Goal: Communication & Community: Answer question/provide support

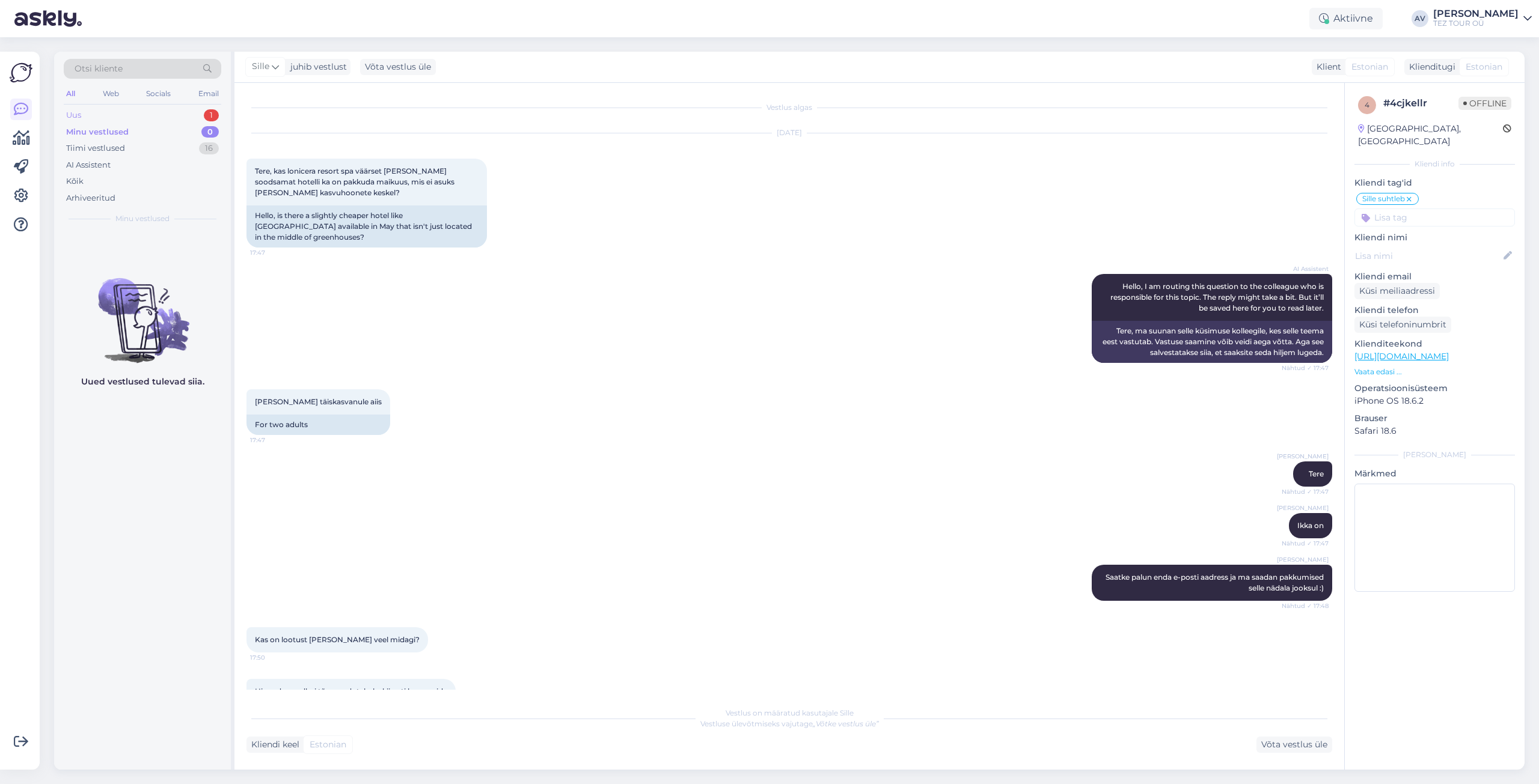
scroll to position [1320, 0]
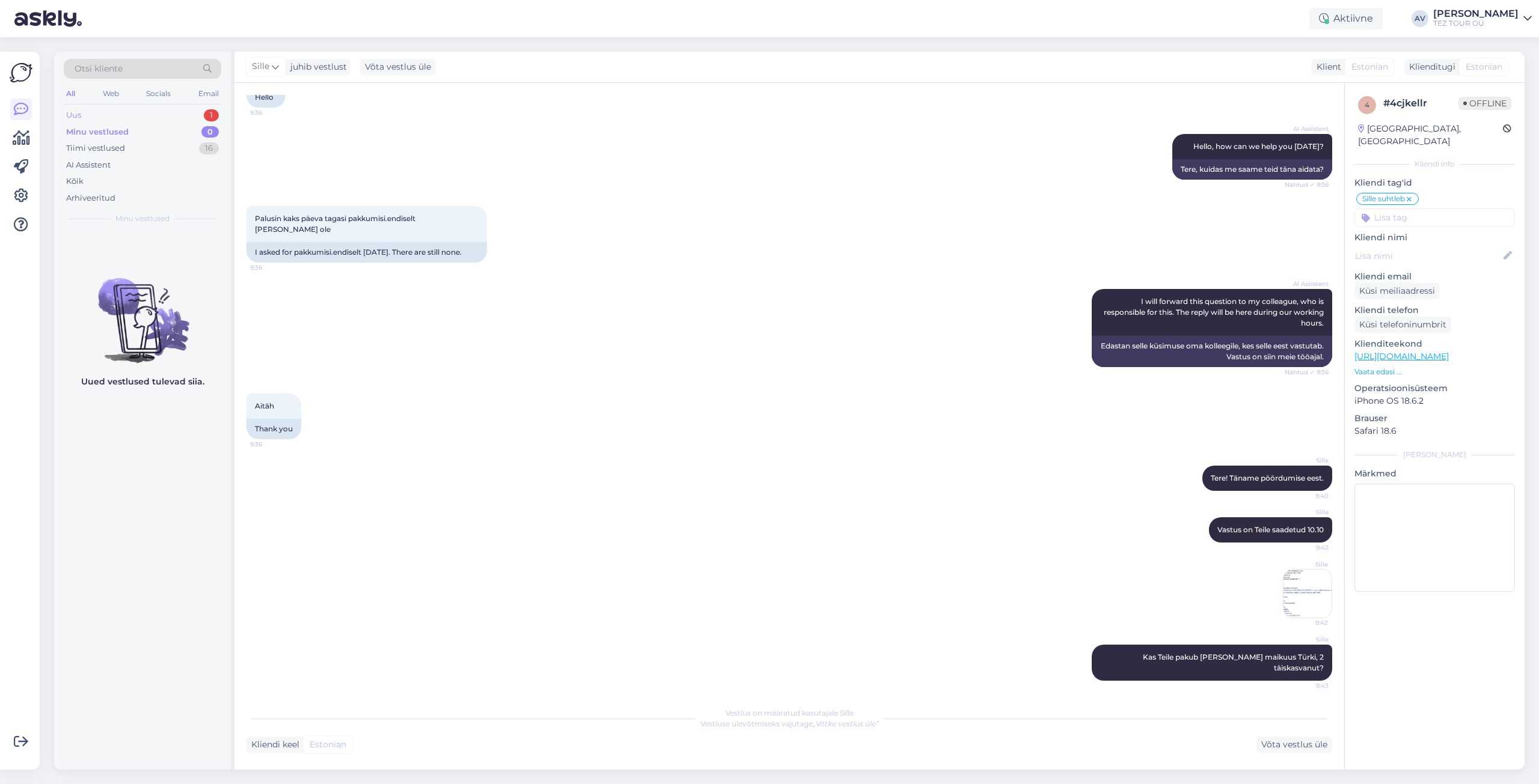
click at [84, 119] on div "Uus 1" at bounding box center [142, 115] width 157 height 17
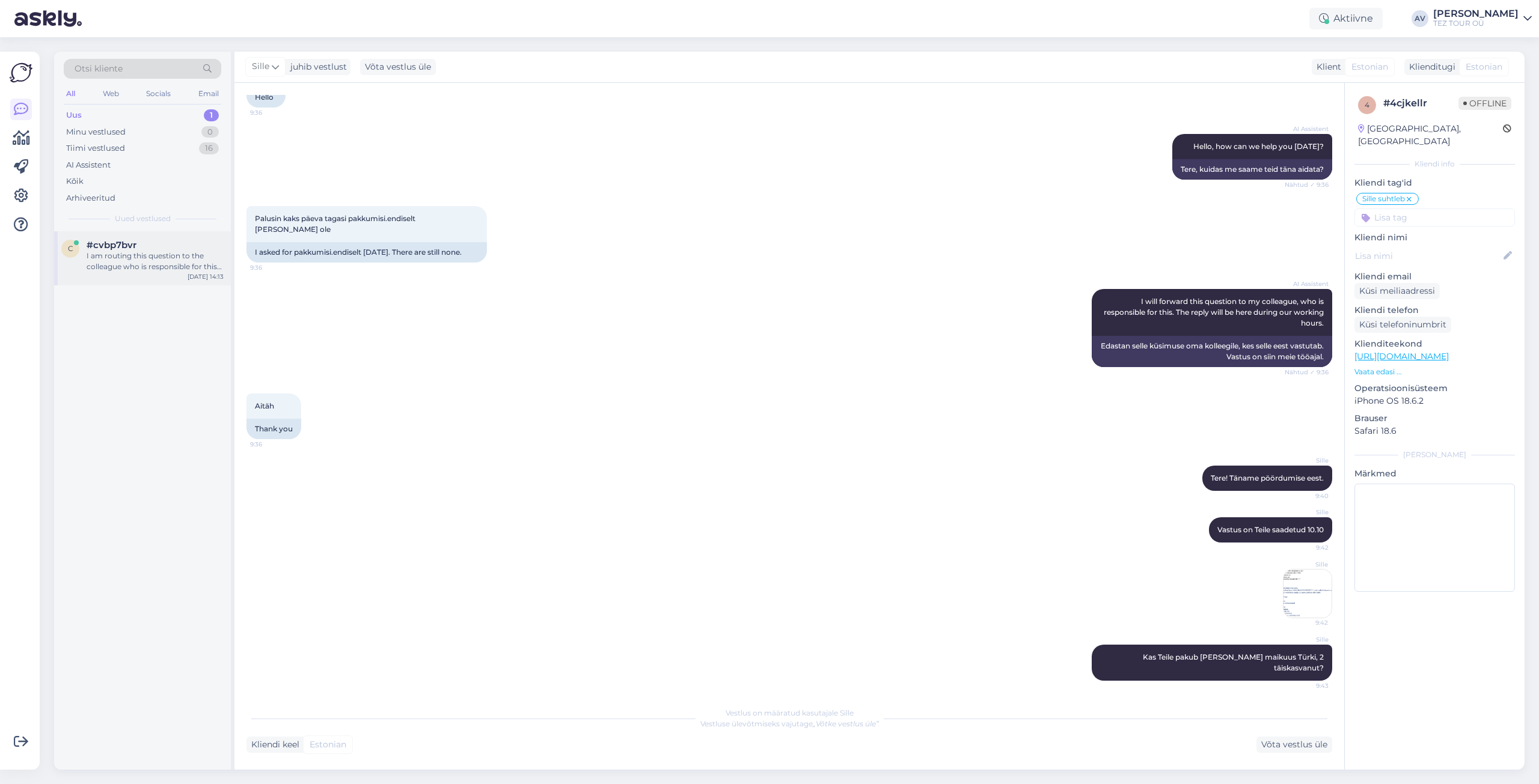
click at [137, 258] on div "I am routing this question to the colleague who is responsible for this topic. …" at bounding box center [155, 262] width 137 height 22
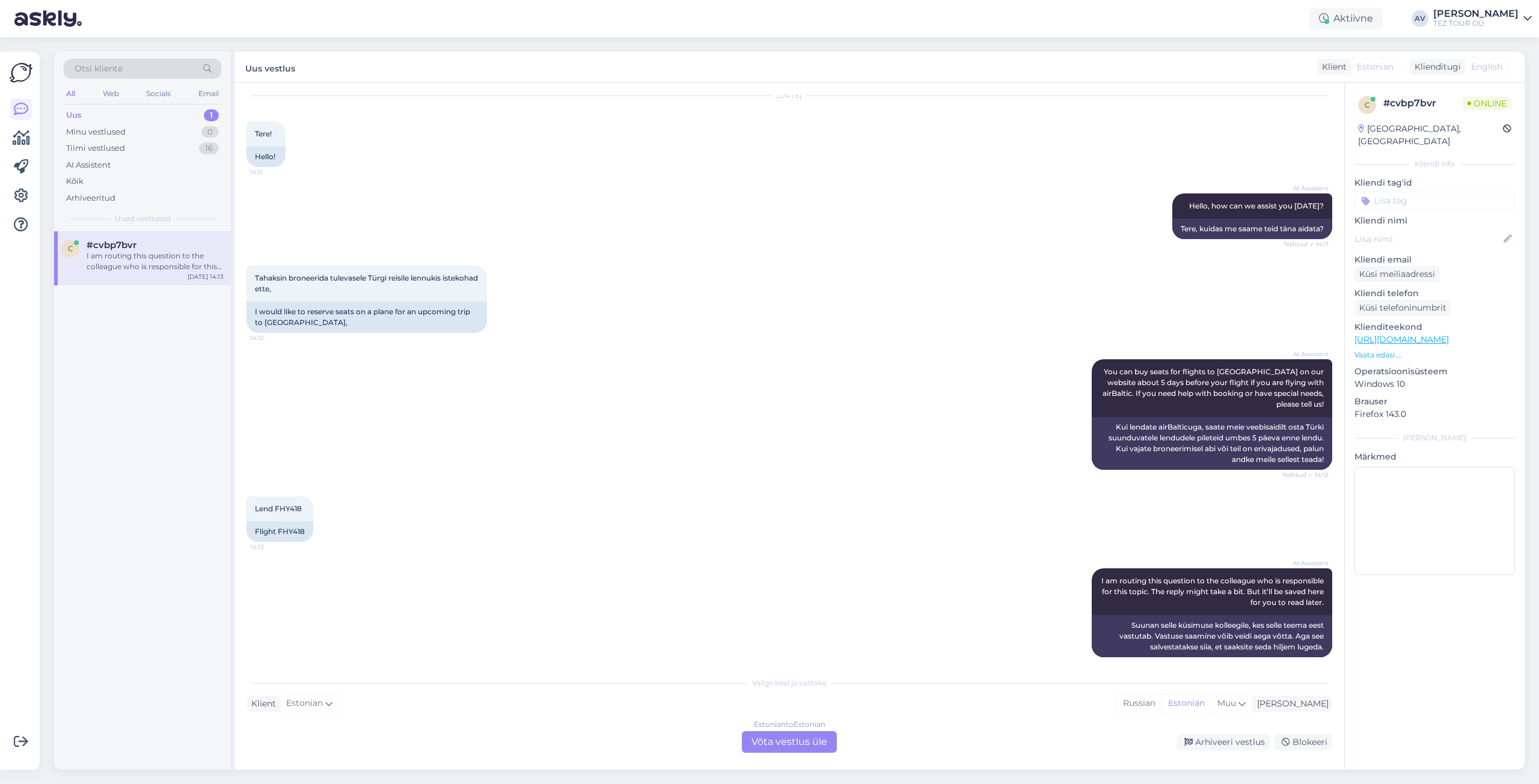
click at [806, 741] on div "Estonian to Estonian Võta vestlus üle" at bounding box center [789, 742] width 95 height 22
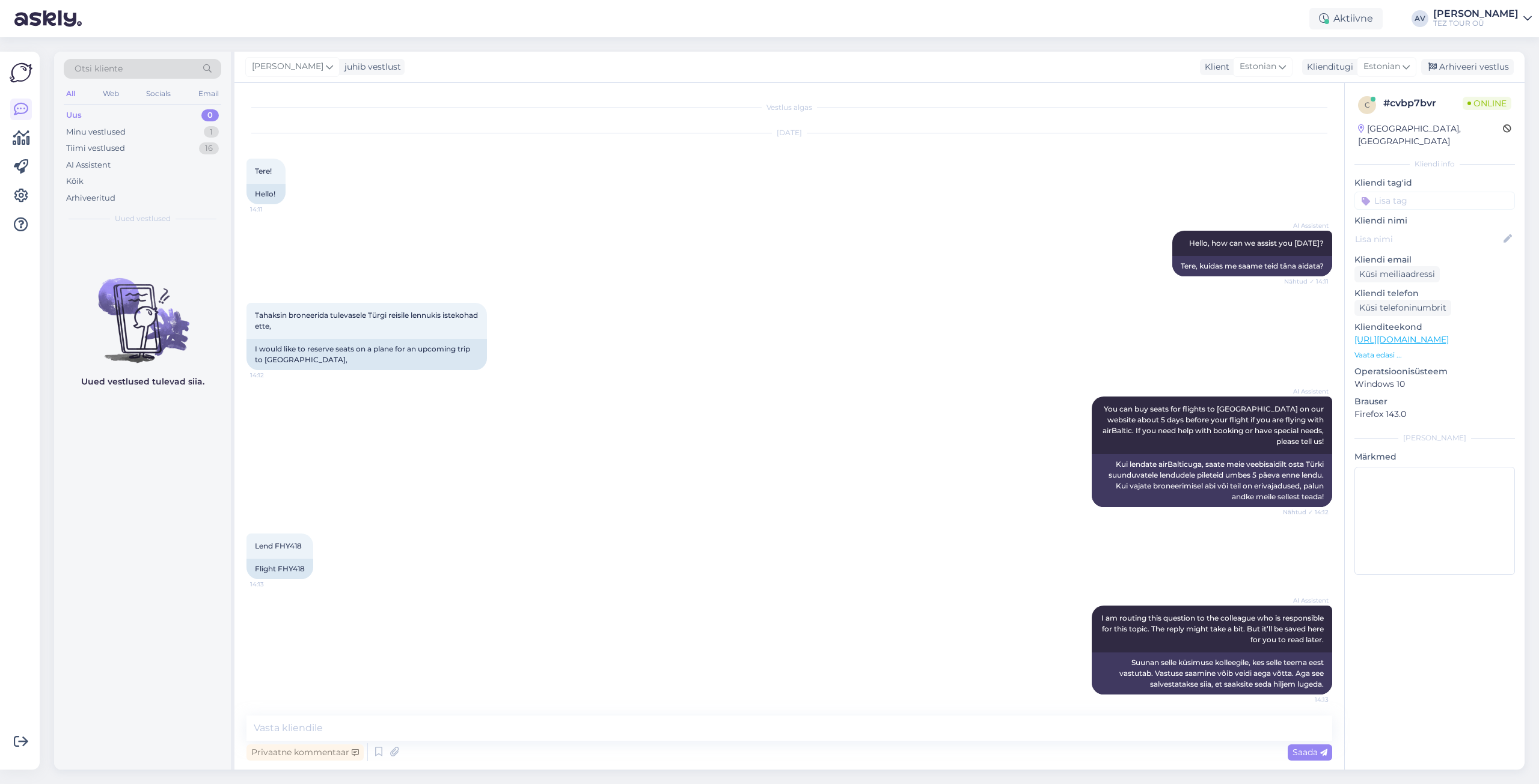
click at [1384, 192] on input at bounding box center [1435, 200] width 160 height 18
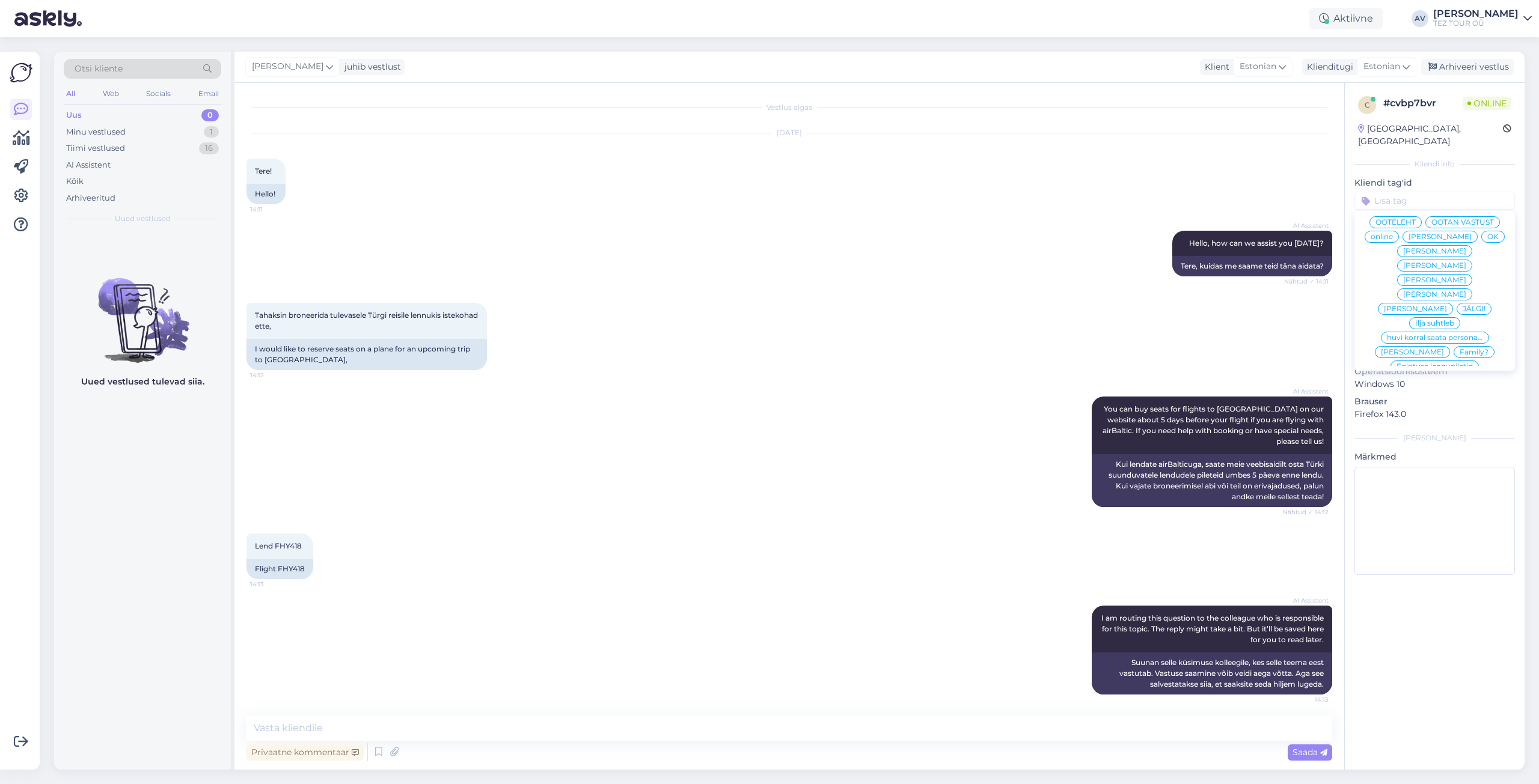
scroll to position [60, 0]
click at [1441, 385] on span "Alla suhtleb" at bounding box center [1435, 388] width 42 height 7
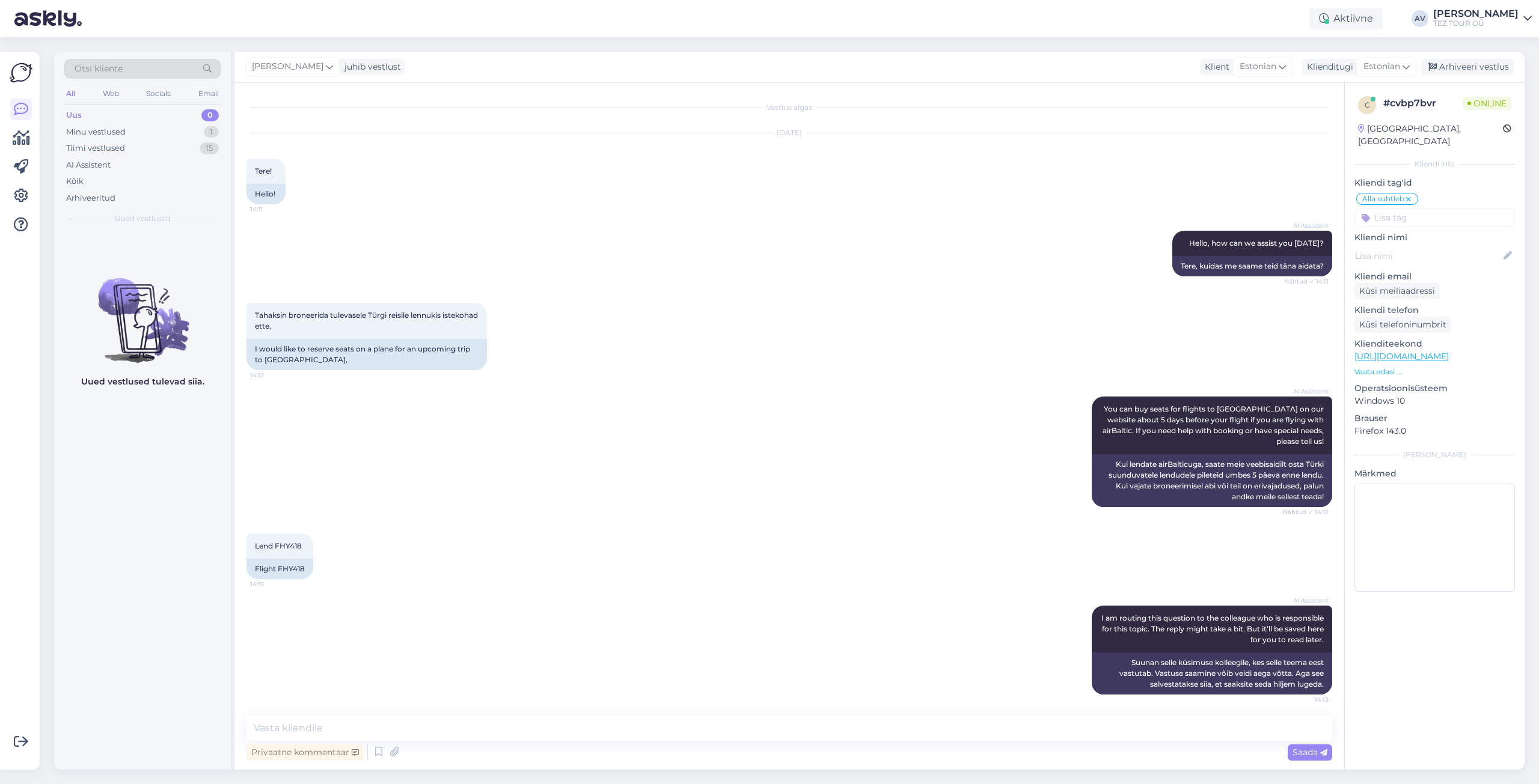
click at [20, 244] on div at bounding box center [21, 410] width 23 height 699
click at [0, 216] on div "Võimalused Veendu, et Askly loob sulle väärtust. Sulge Ühenda FB ja IG sõnumid …" at bounding box center [20, 410] width 39 height 718
drag, startPoint x: 229, startPoint y: 774, endPoint x: 475, endPoint y: 700, distance: 256.9
click at [376, 783] on html "Aktiivne AV [PERSON_NAME] TEZ TOUR OÜ Võimalused Veendu, et [PERSON_NAME] loob …" at bounding box center [769, 392] width 1539 height 784
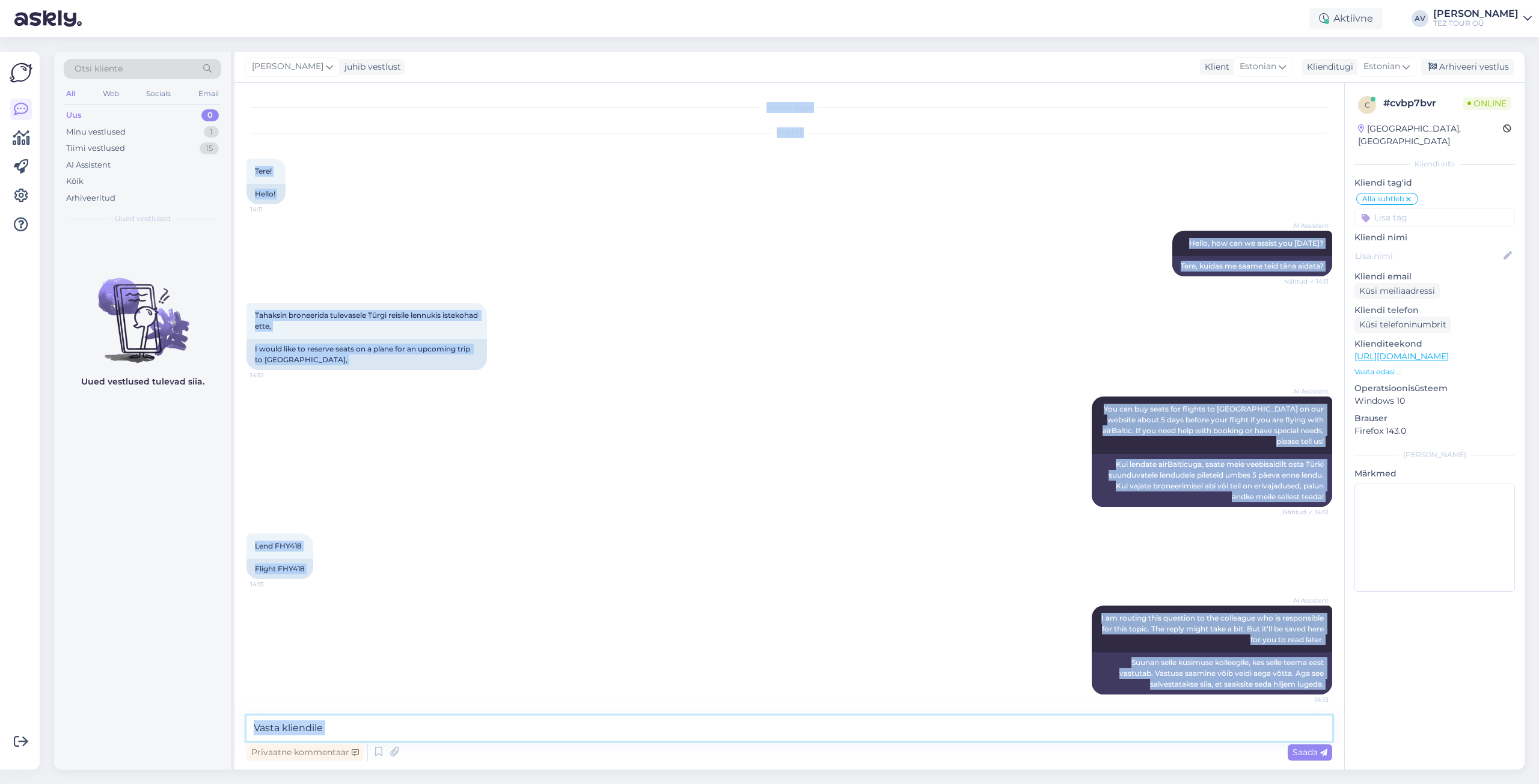
click at [438, 718] on textarea at bounding box center [789, 728] width 1086 height 25
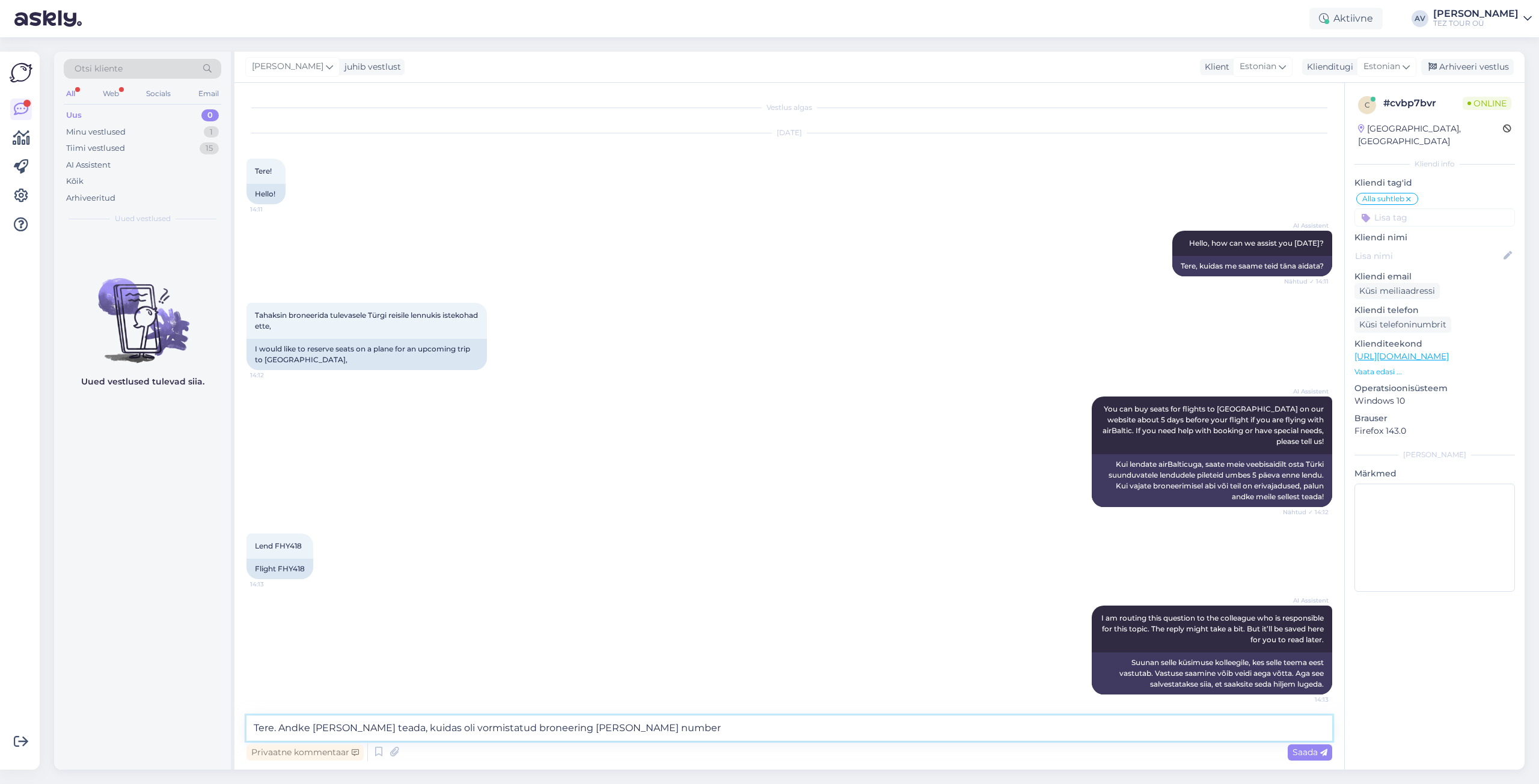
type textarea "Tere. Andke [PERSON_NAME] teada, kuidas oli vormistatud broneering [PERSON_NAME…"
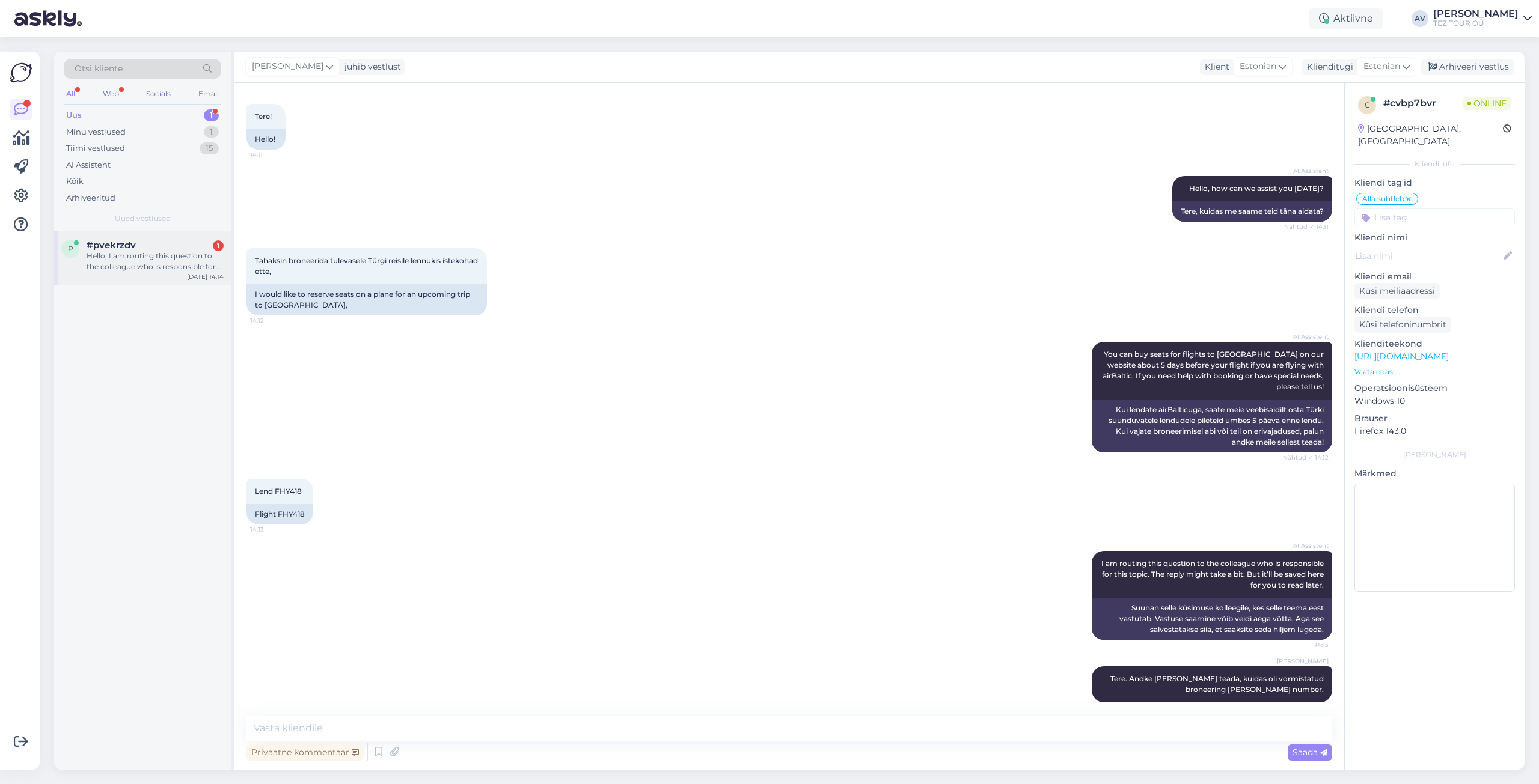
click at [141, 265] on div "Hello, I am routing this question to the colleague who is responsible for this …" at bounding box center [155, 262] width 137 height 22
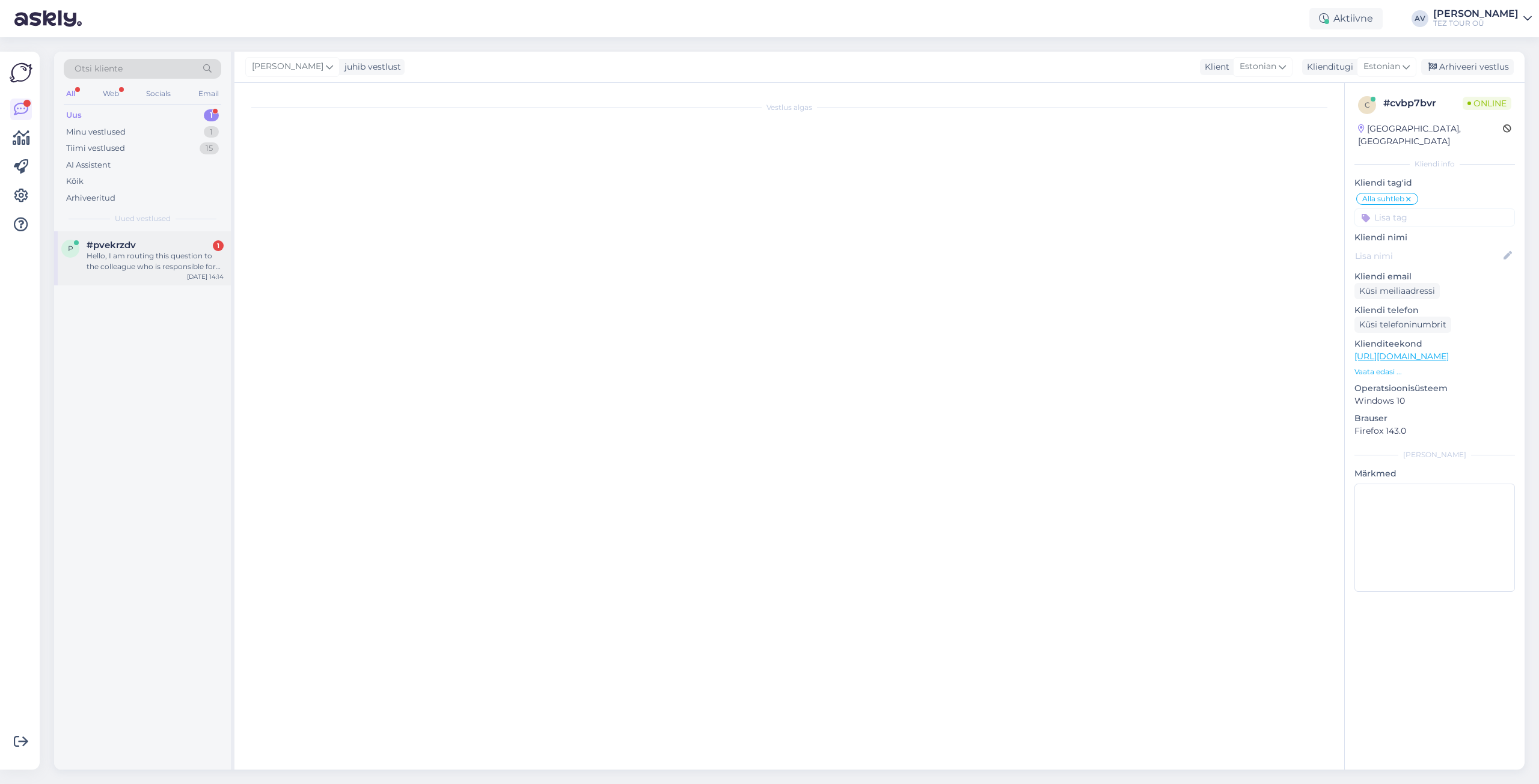
scroll to position [0, 0]
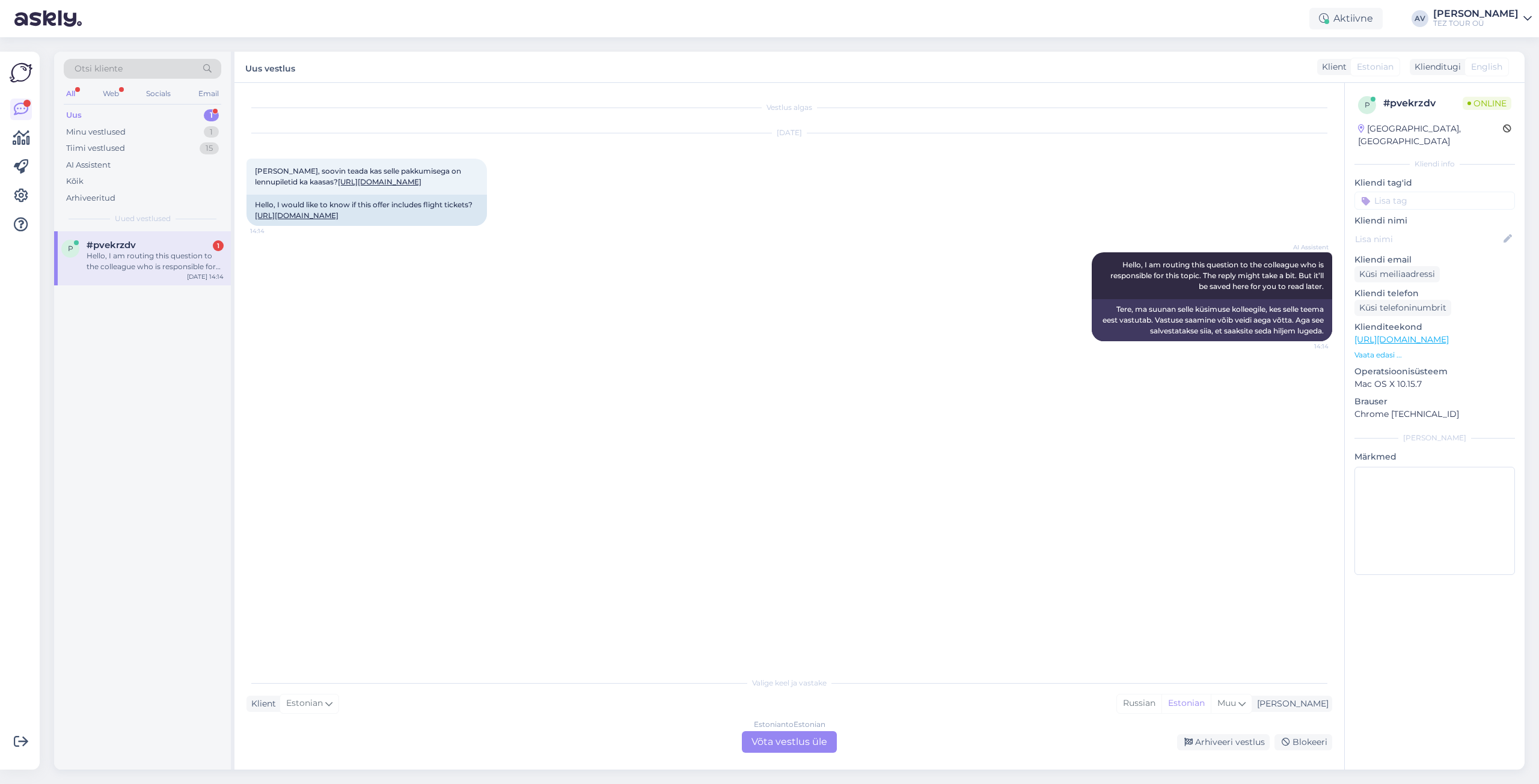
click at [800, 741] on div "Estonian to Estonian Võta vestlus üle" at bounding box center [789, 742] width 95 height 22
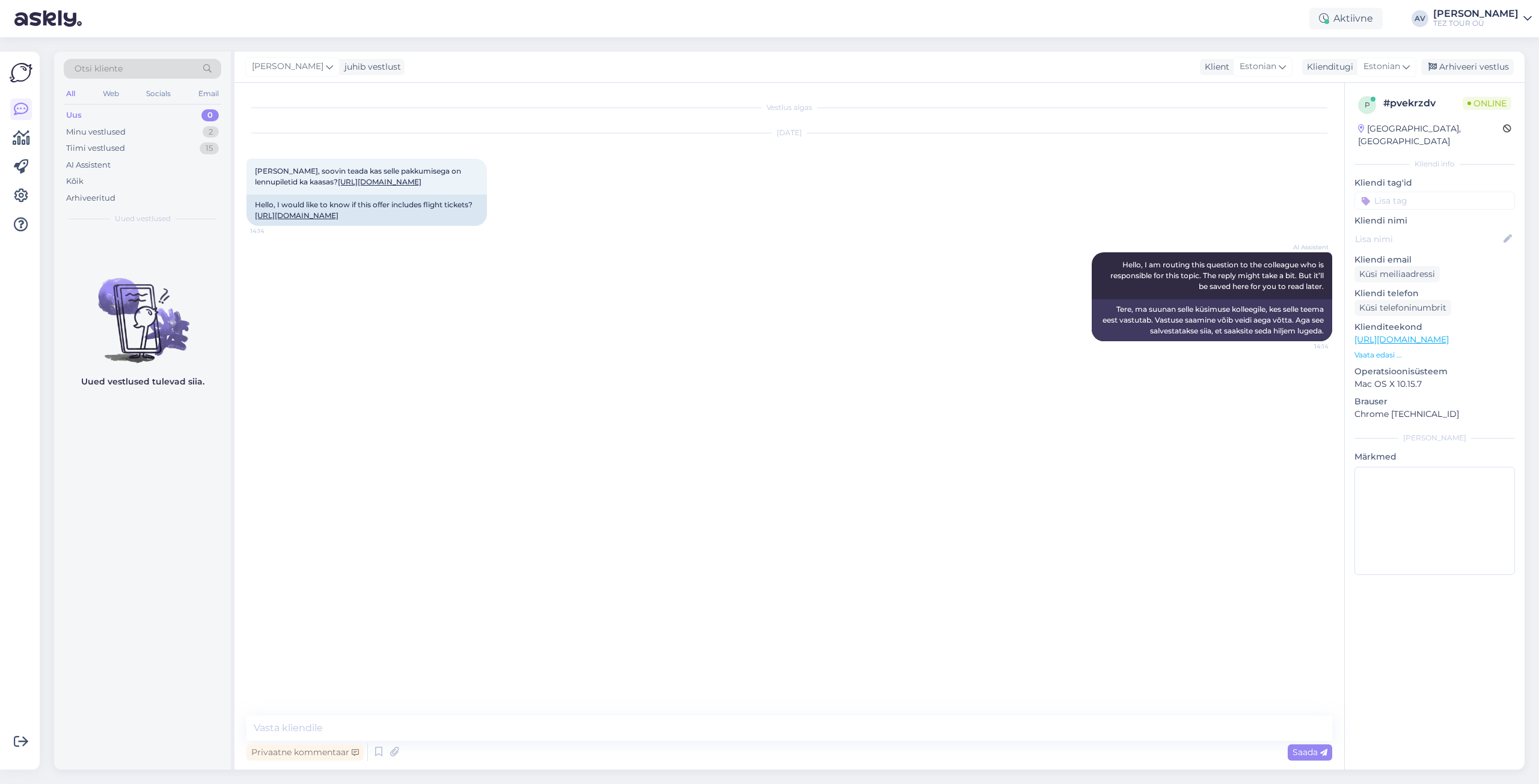
click at [1379, 192] on input at bounding box center [1435, 200] width 160 height 18
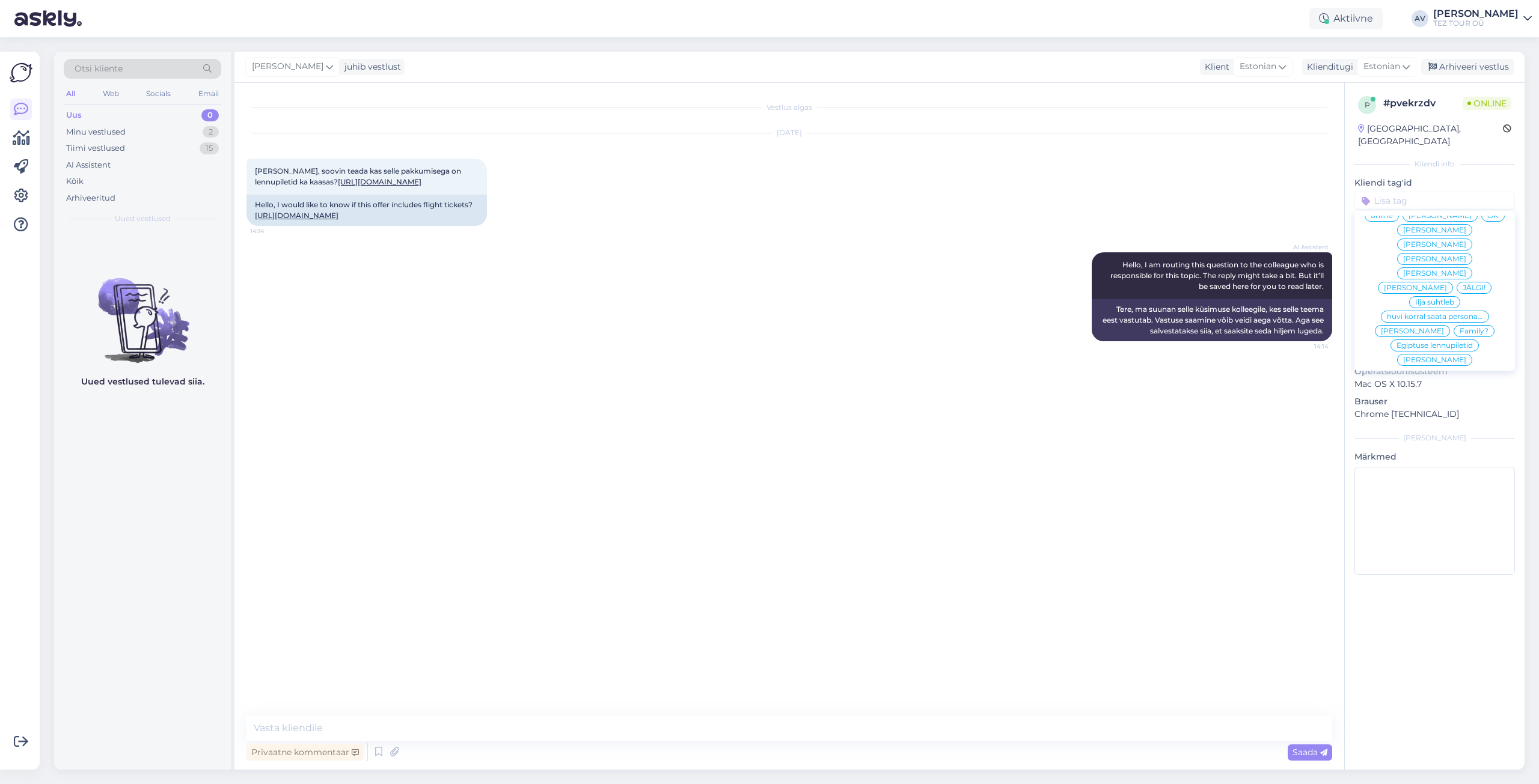
click at [1417, 385] on span "Alla suhtleb" at bounding box center [1435, 388] width 42 height 7
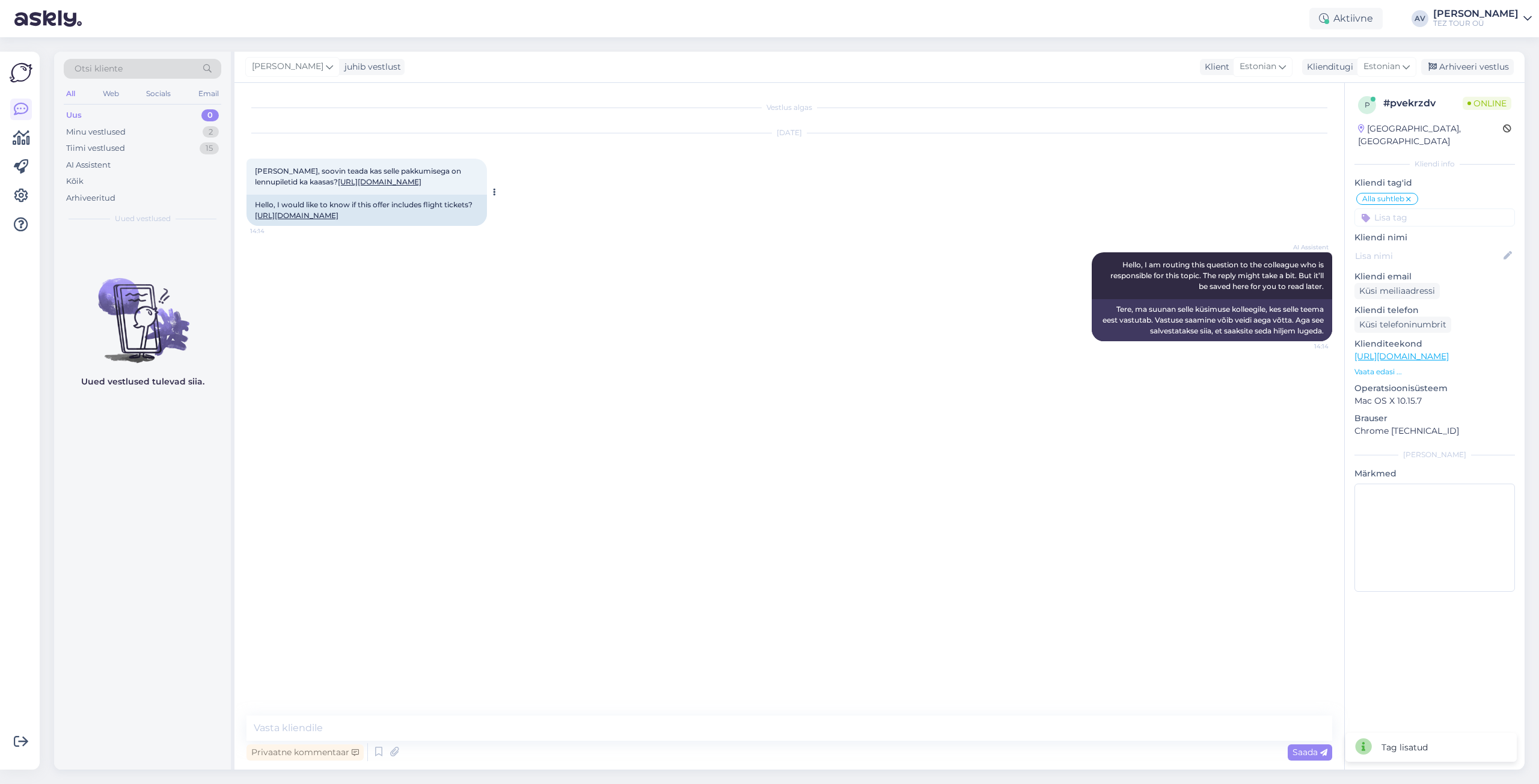
click at [361, 186] on link "[URL][DOMAIN_NAME]" at bounding box center [379, 182] width 83 height 9
click at [720, 737] on textarea at bounding box center [789, 728] width 1086 height 25
click at [492, 722] on textarea "Tere. Täname Teid pöördumisae eest." at bounding box center [789, 728] width 1086 height 25
click at [550, 724] on textarea "Tere. Täname Teid pöördumisae eest." at bounding box center [789, 728] width 1086 height 25
drag, startPoint x: 625, startPoint y: 728, endPoint x: 787, endPoint y: 732, distance: 162.0
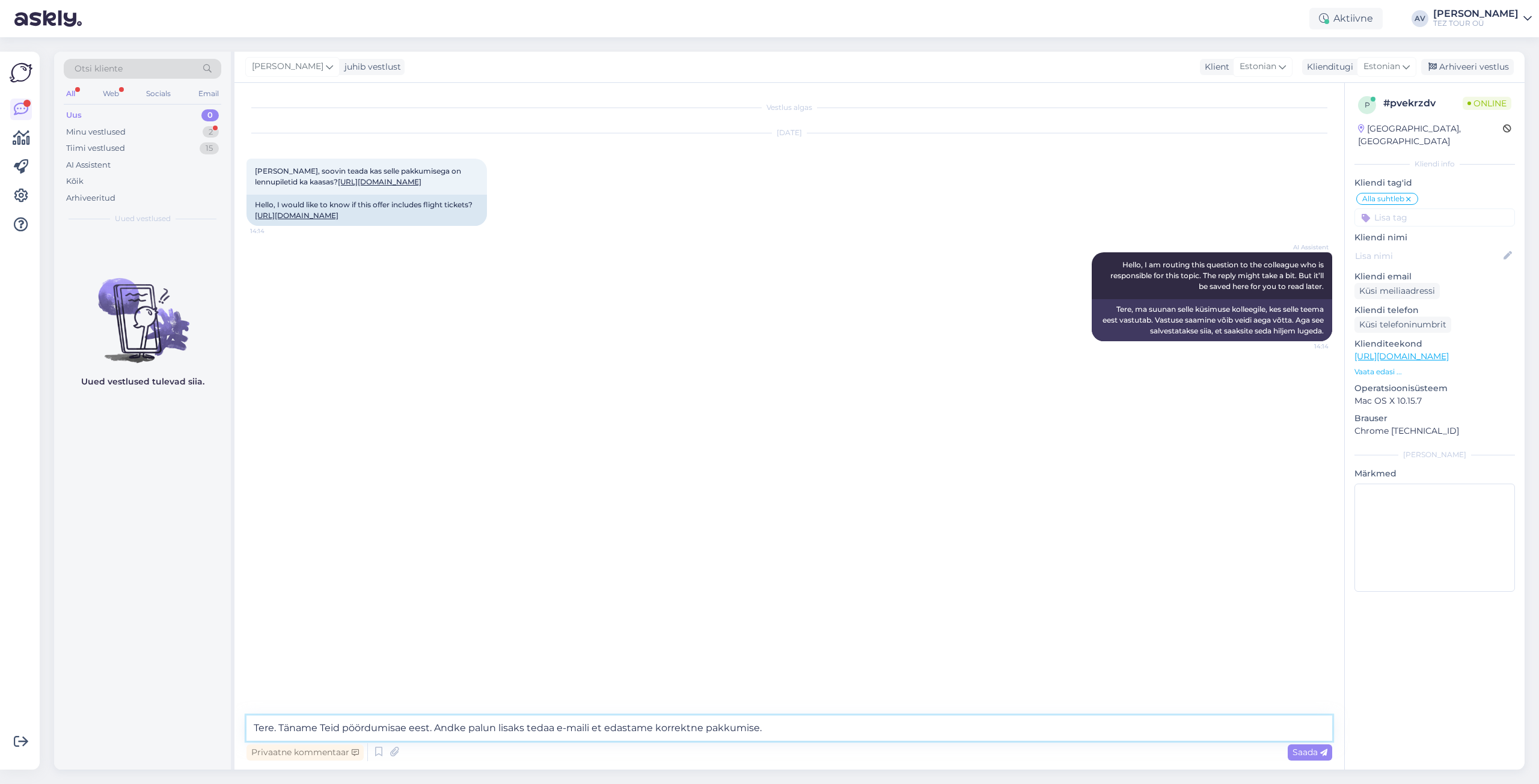
click at [787, 732] on textarea "Tere. Täname Teid pöördumisae eest. Andke palun lisaks tedaa e-maili et edastam…" at bounding box center [789, 728] width 1086 height 25
paste textarea "Saadame teile sobiva pakkumise"
click at [608, 726] on textarea "Tere. Täname Teid pöördumisae eest. Andke palun lisaks tedaa e-maili et Saadame…" at bounding box center [789, 728] width 1086 height 25
click at [655, 726] on textarea "Tere. Täname Teid pöördumisae eest. Andke palun lisaks tedaa e-maili et saadame…" at bounding box center [789, 728] width 1086 height 25
type textarea "Tere. Täname Teid pöördumisae eest. Andke palun lisaks tedaa e-maili et saadame…"
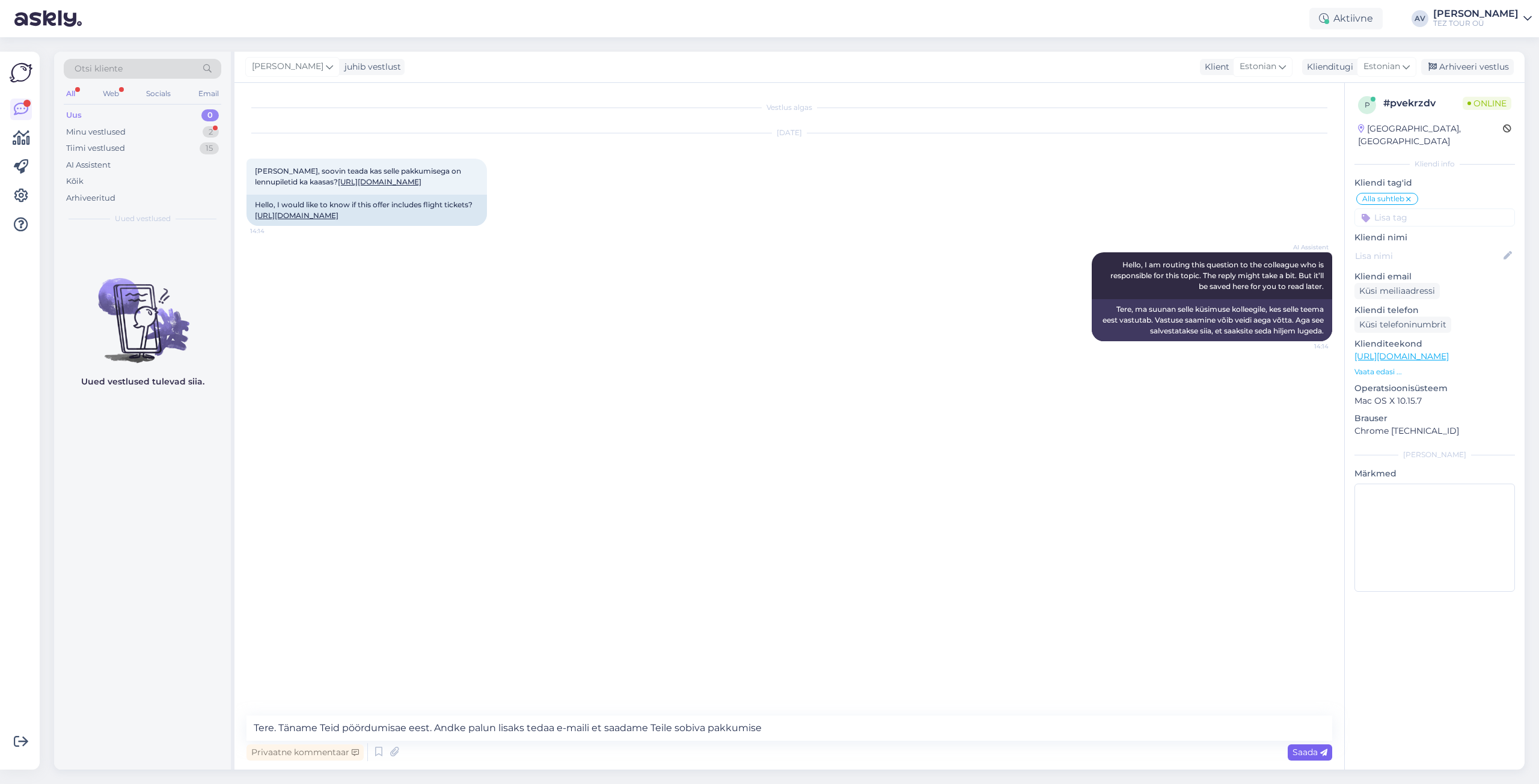
click at [1323, 753] on icon at bounding box center [1323, 752] width 7 height 7
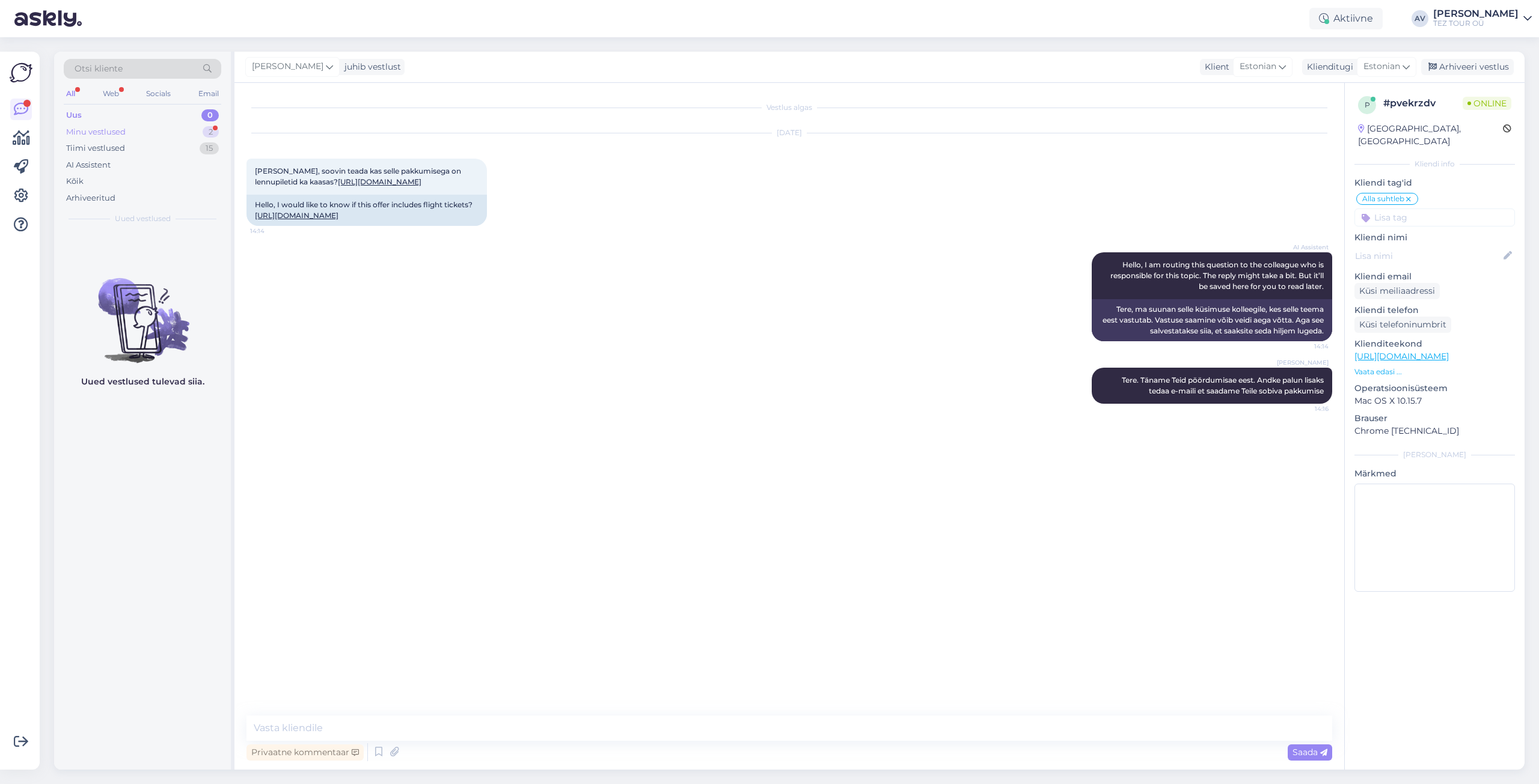
click at [89, 130] on div "Minu vestlused" at bounding box center [96, 132] width 59 height 12
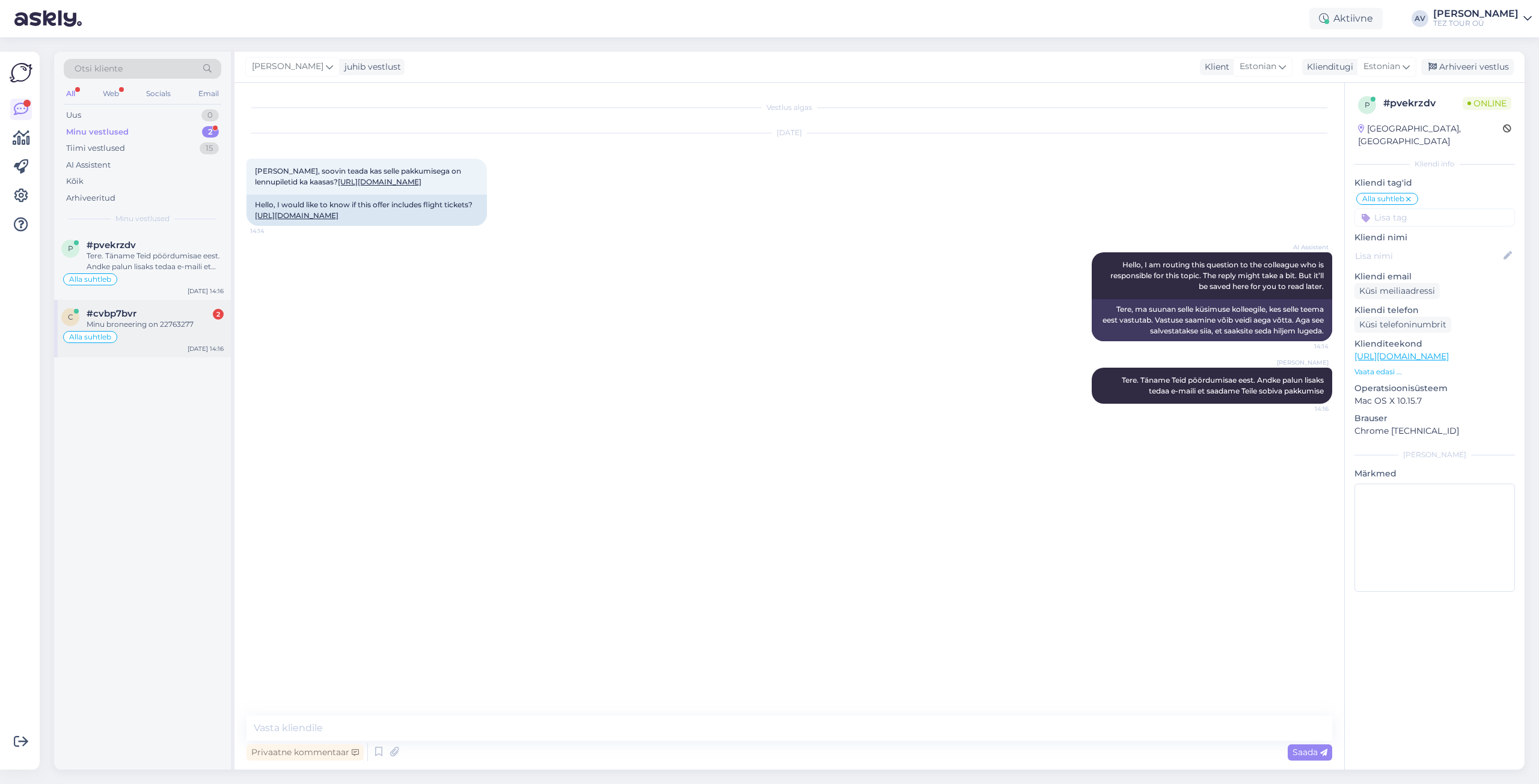
click at [153, 323] on div "Minu broneering on 22763277" at bounding box center [155, 324] width 137 height 11
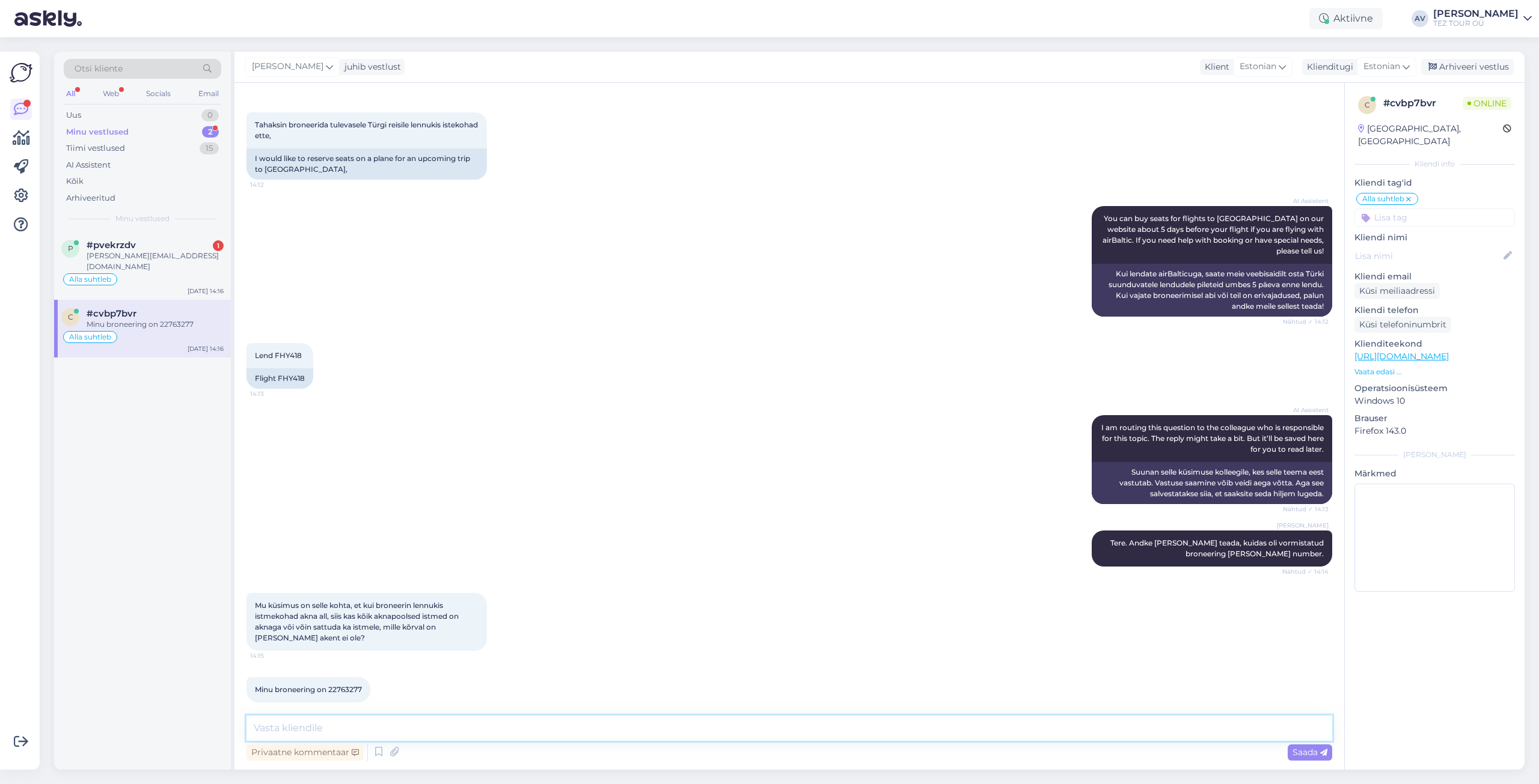
click at [484, 736] on textarea at bounding box center [789, 728] width 1086 height 25
click at [480, 729] on textarea at bounding box center [789, 728] width 1086 height 25
paste textarea "Me ei saa garanteerida, et istmel on aken, see sõltub lennuki modifikatsioonist."
type textarea "Me ei saa garanteerida, et istmel on aken, see sõltub lennuki modifikatsioonist."
click at [1321, 753] on icon at bounding box center [1323, 752] width 7 height 7
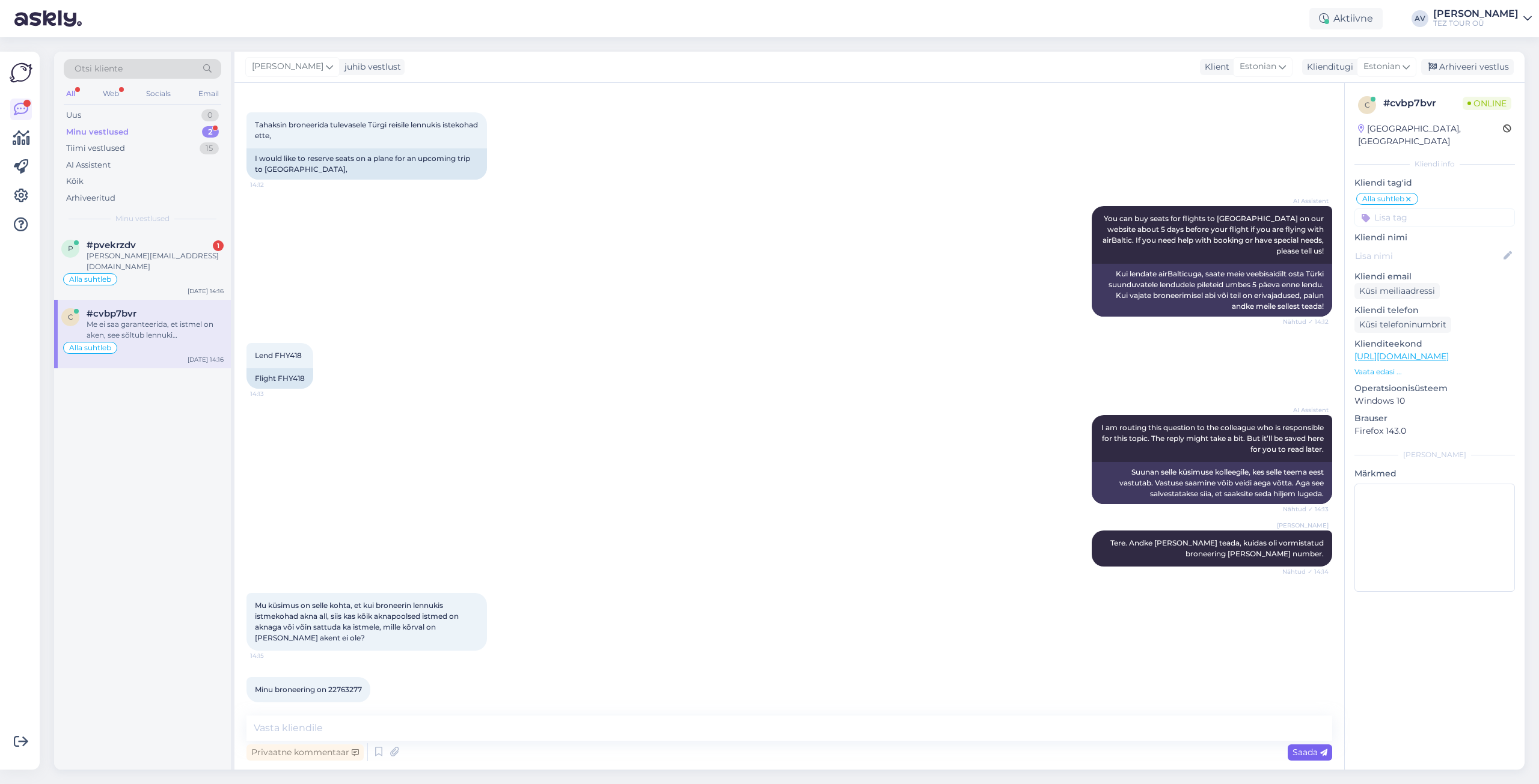
scroll to position [253, 0]
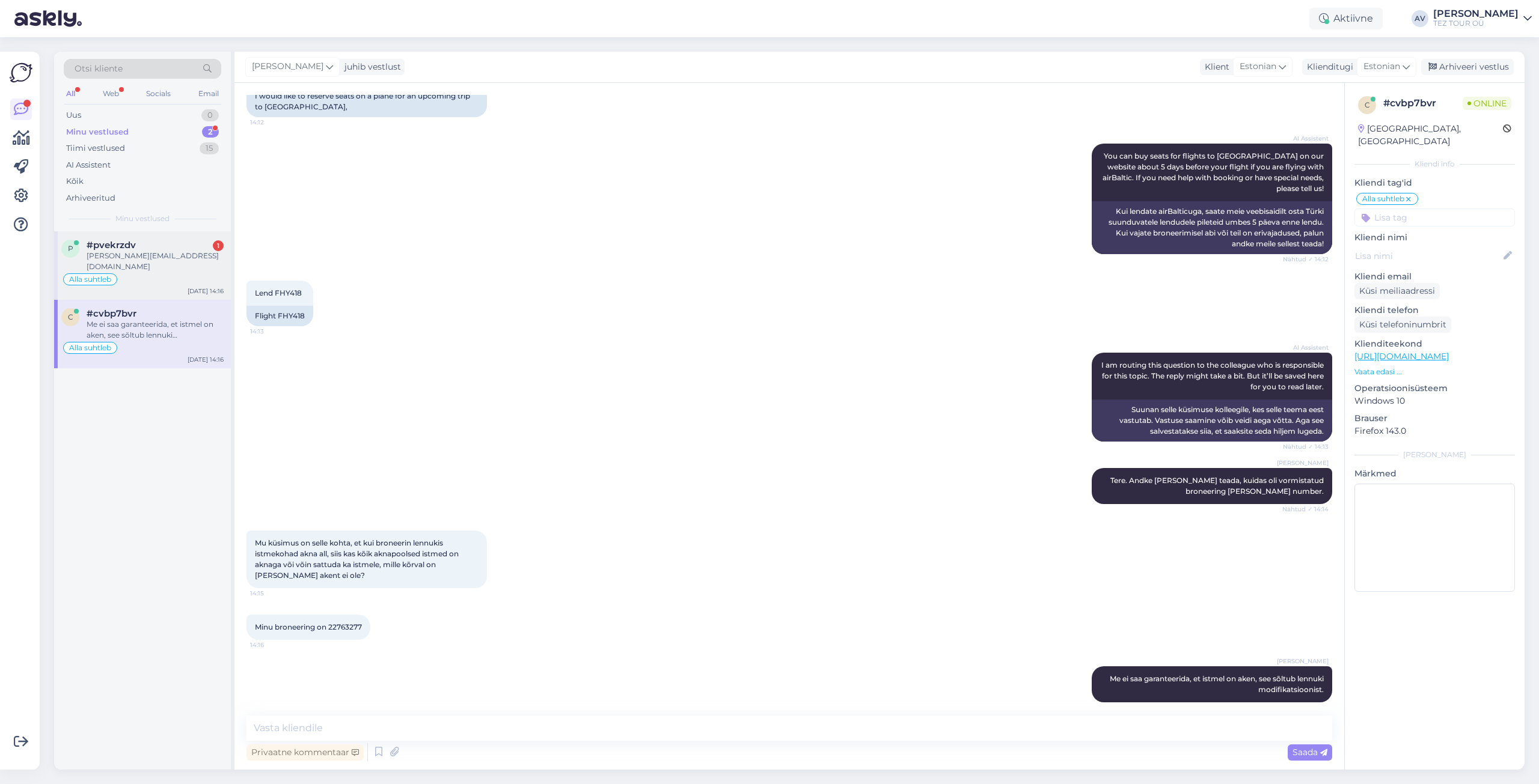
click at [134, 258] on div "[PERSON_NAME][EMAIL_ADDRESS][DOMAIN_NAME]" at bounding box center [155, 262] width 137 height 22
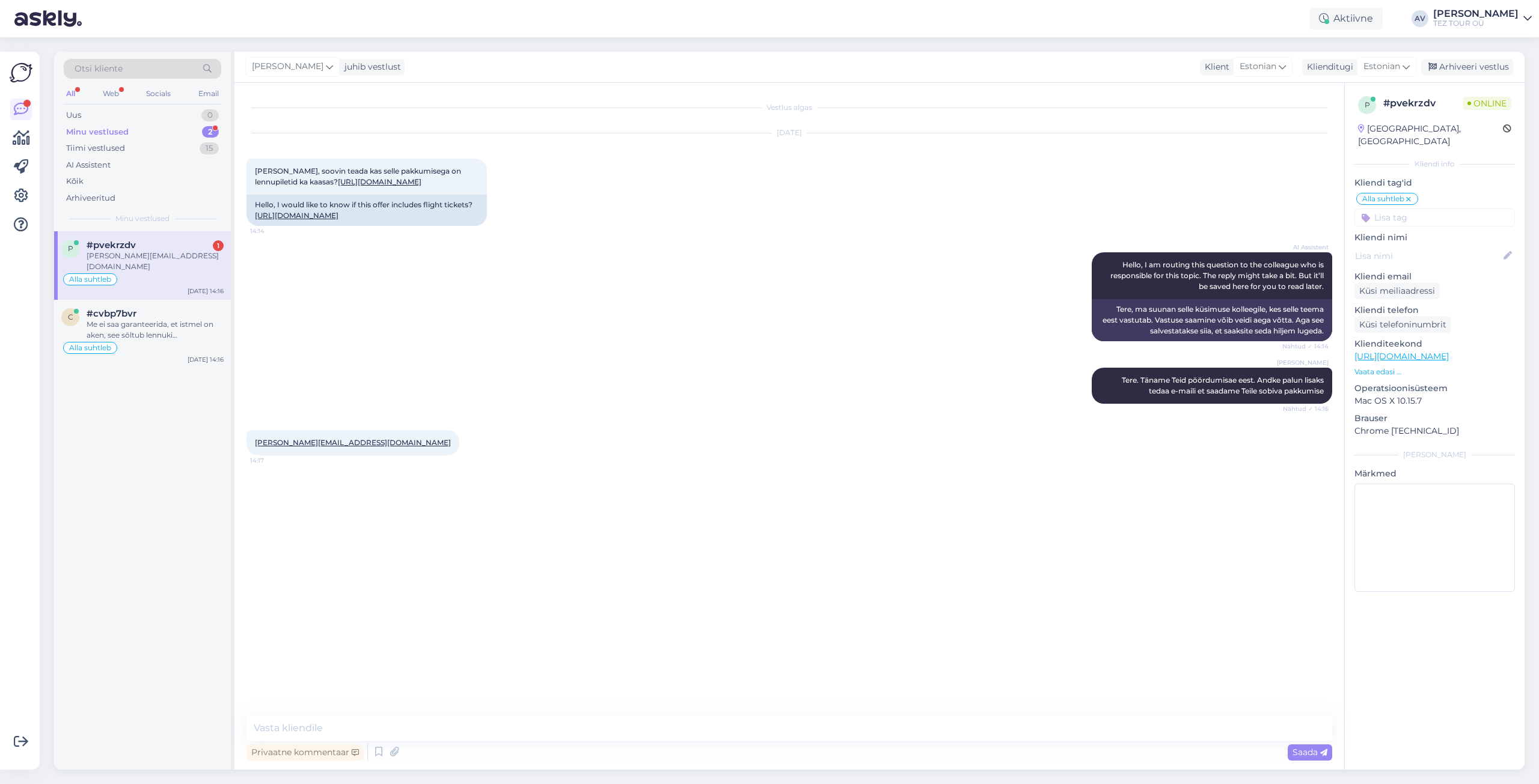
click at [1307, 468] on div "[PERSON_NAME][EMAIL_ADDRESS][DOMAIN_NAME] 14:17" at bounding box center [789, 442] width 1086 height 52
click at [100, 308] on span "#cvbp7bvr" at bounding box center [111, 313] width 50 height 11
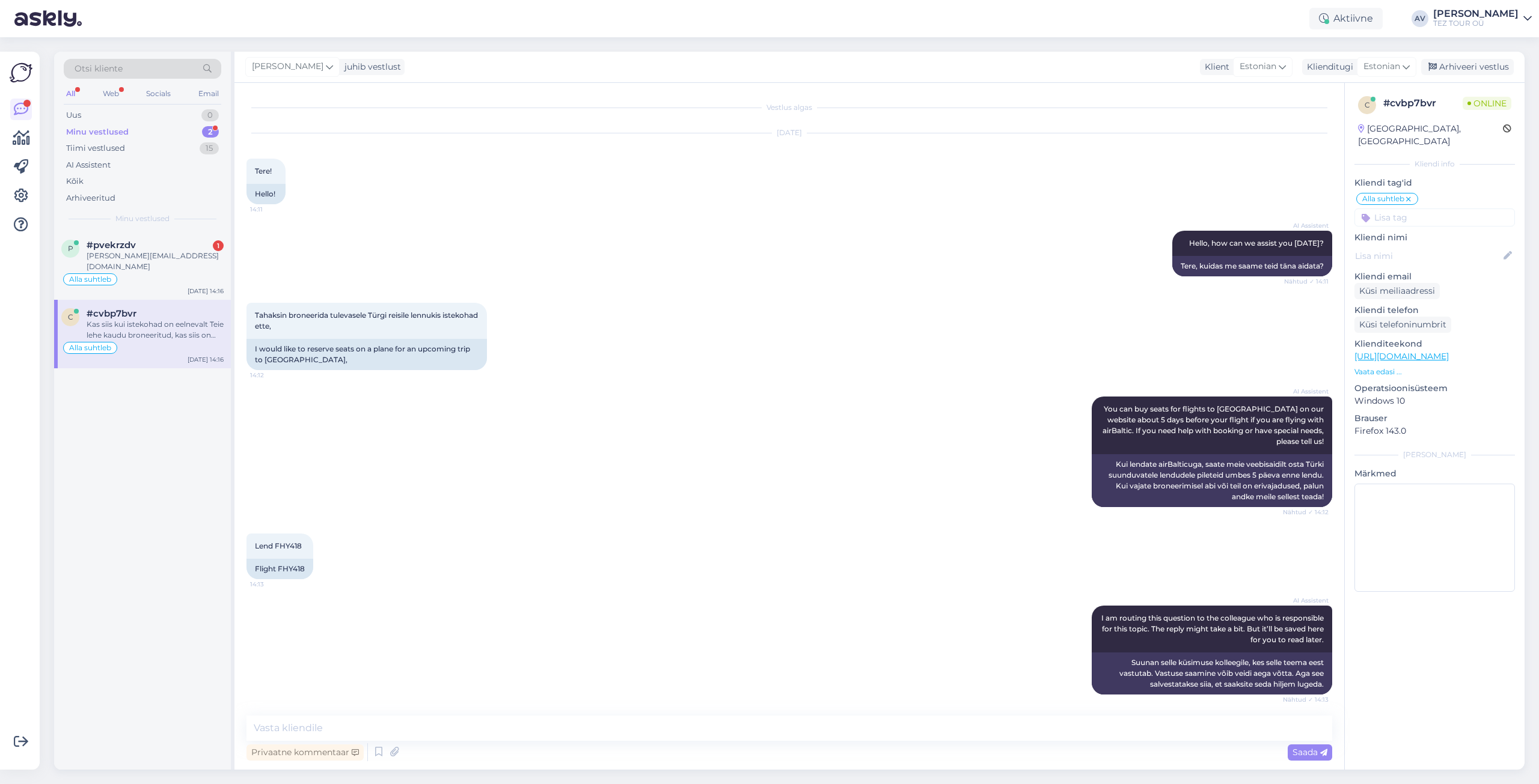
scroll to position [337, 0]
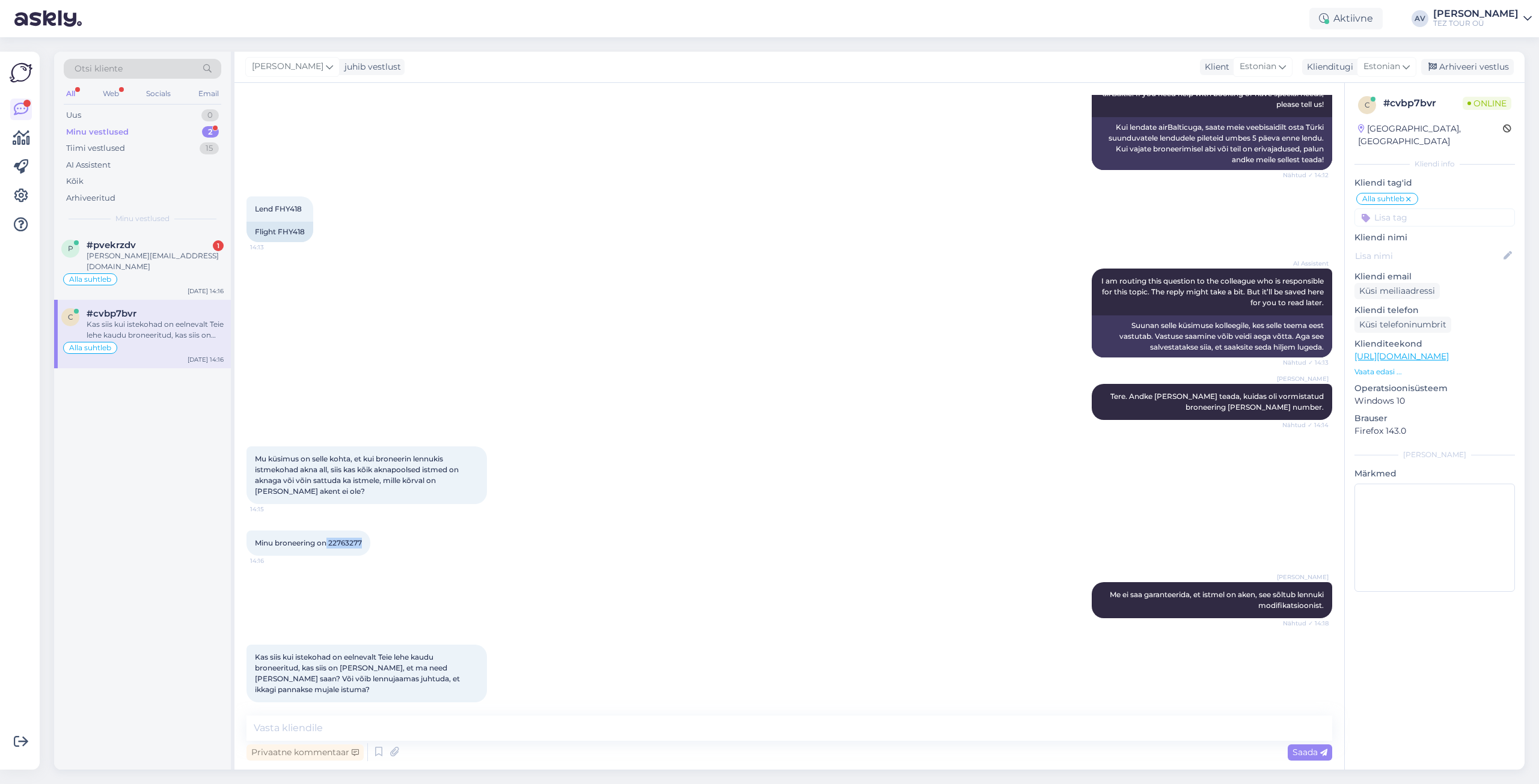
drag, startPoint x: 329, startPoint y: 534, endPoint x: 367, endPoint y: 538, distance: 38.2
click at [367, 538] on div "Minu broneering on 22763277 14:16" at bounding box center [308, 543] width 124 height 25
copy span "22763277"
click at [914, 590] on div "Alla Viitmann Me ei saa garanteerida, et istmel on aken, see sõltub lennuki mod…" at bounding box center [789, 600] width 1086 height 62
click at [1401, 209] on input at bounding box center [1435, 218] width 160 height 18
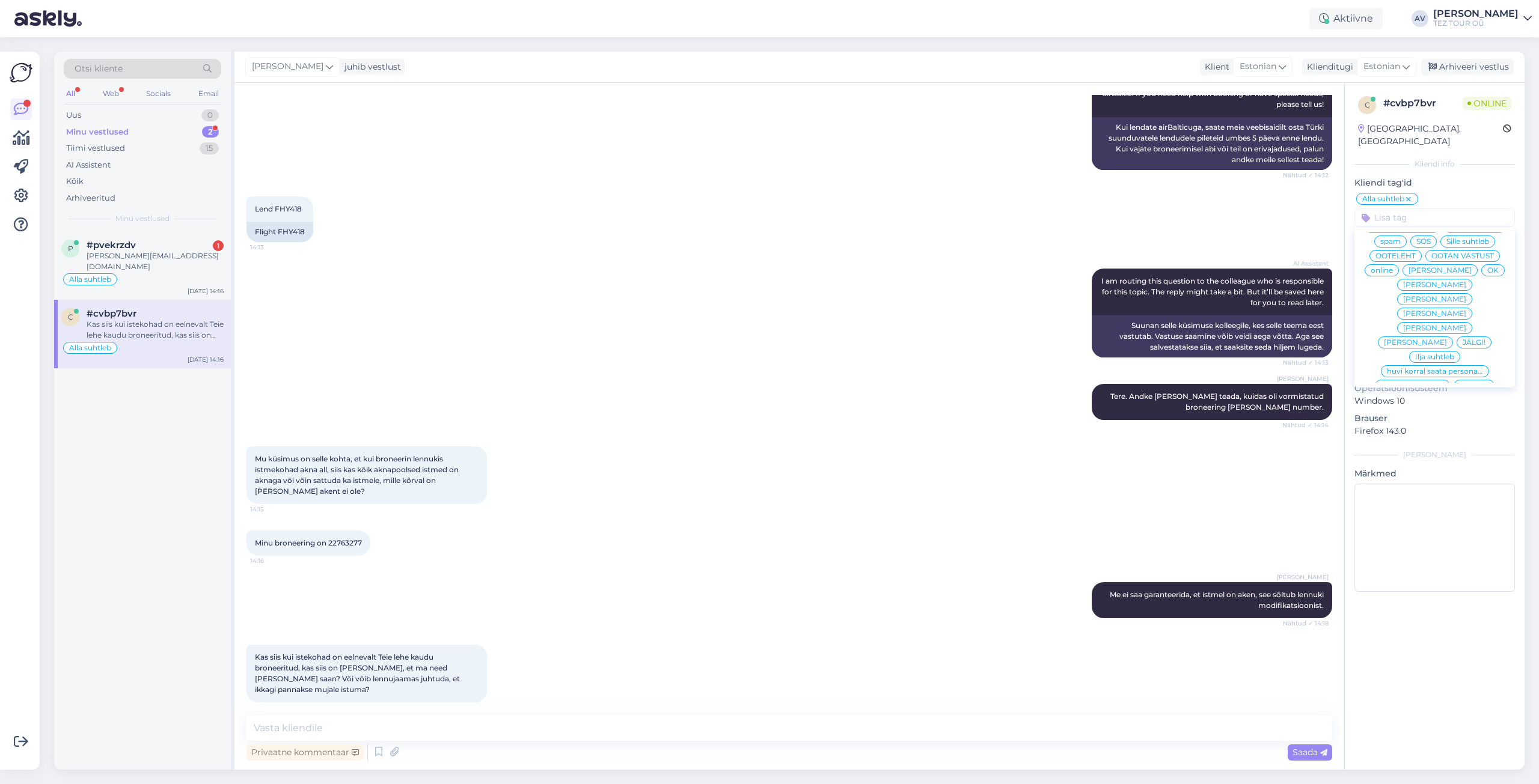
scroll to position [0, 0]
click at [1408, 332] on span "[PERSON_NAME]" at bounding box center [1435, 335] width 63 height 7
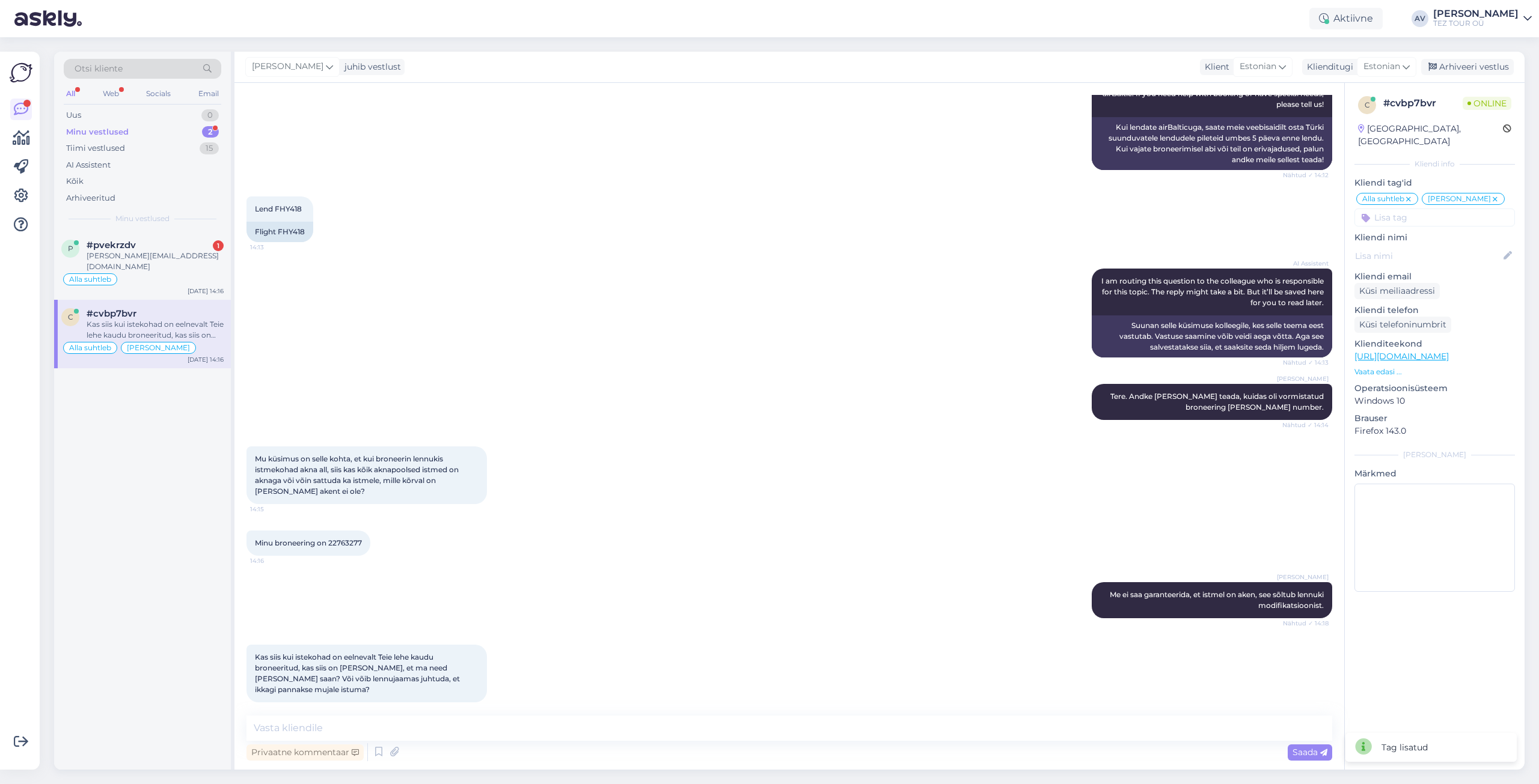
click at [1410, 195] on icon at bounding box center [1408, 199] width 7 height 10
click at [326, 65] on icon at bounding box center [329, 66] width 7 height 13
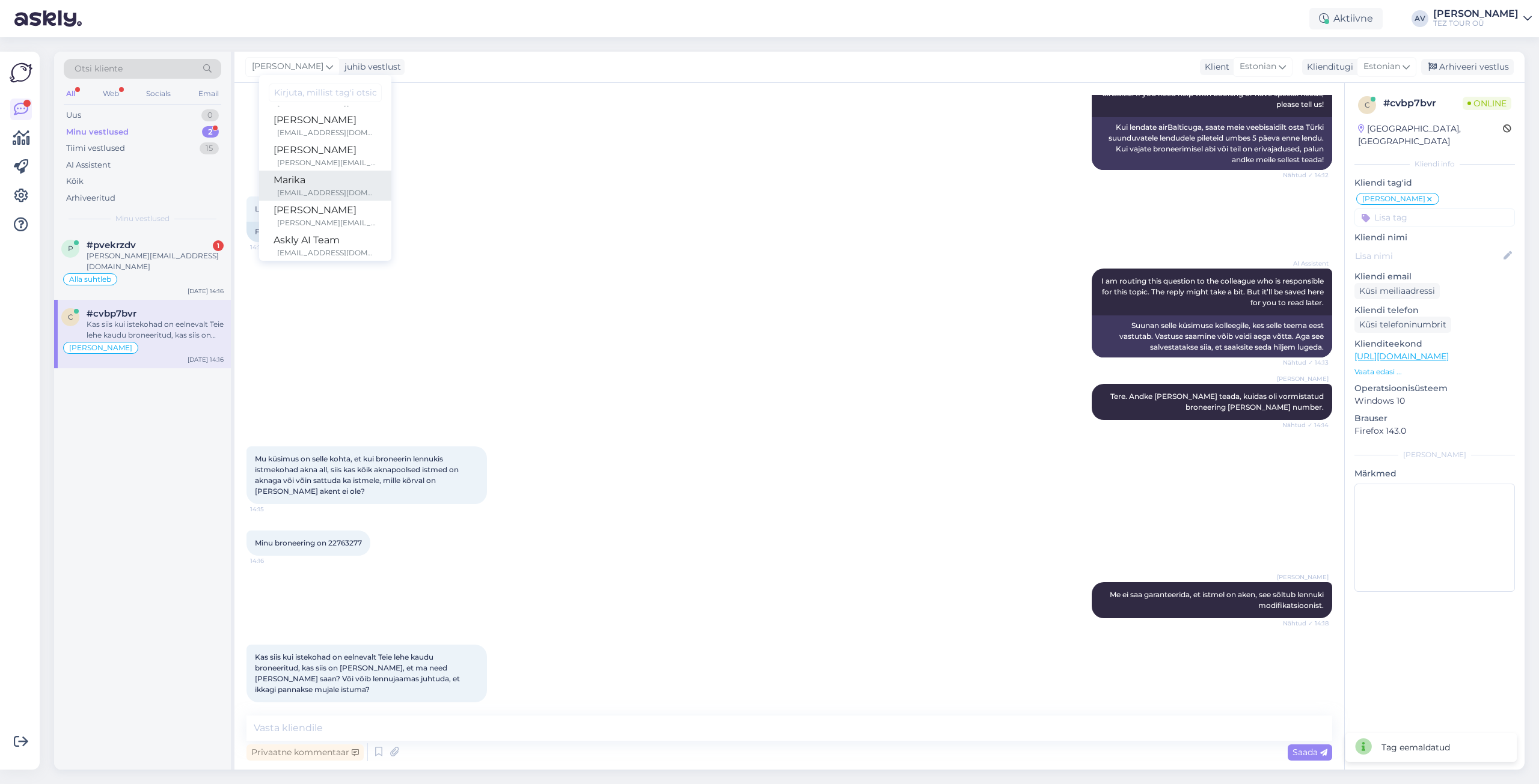
click at [315, 185] on div "Marika" at bounding box center [325, 180] width 103 height 15
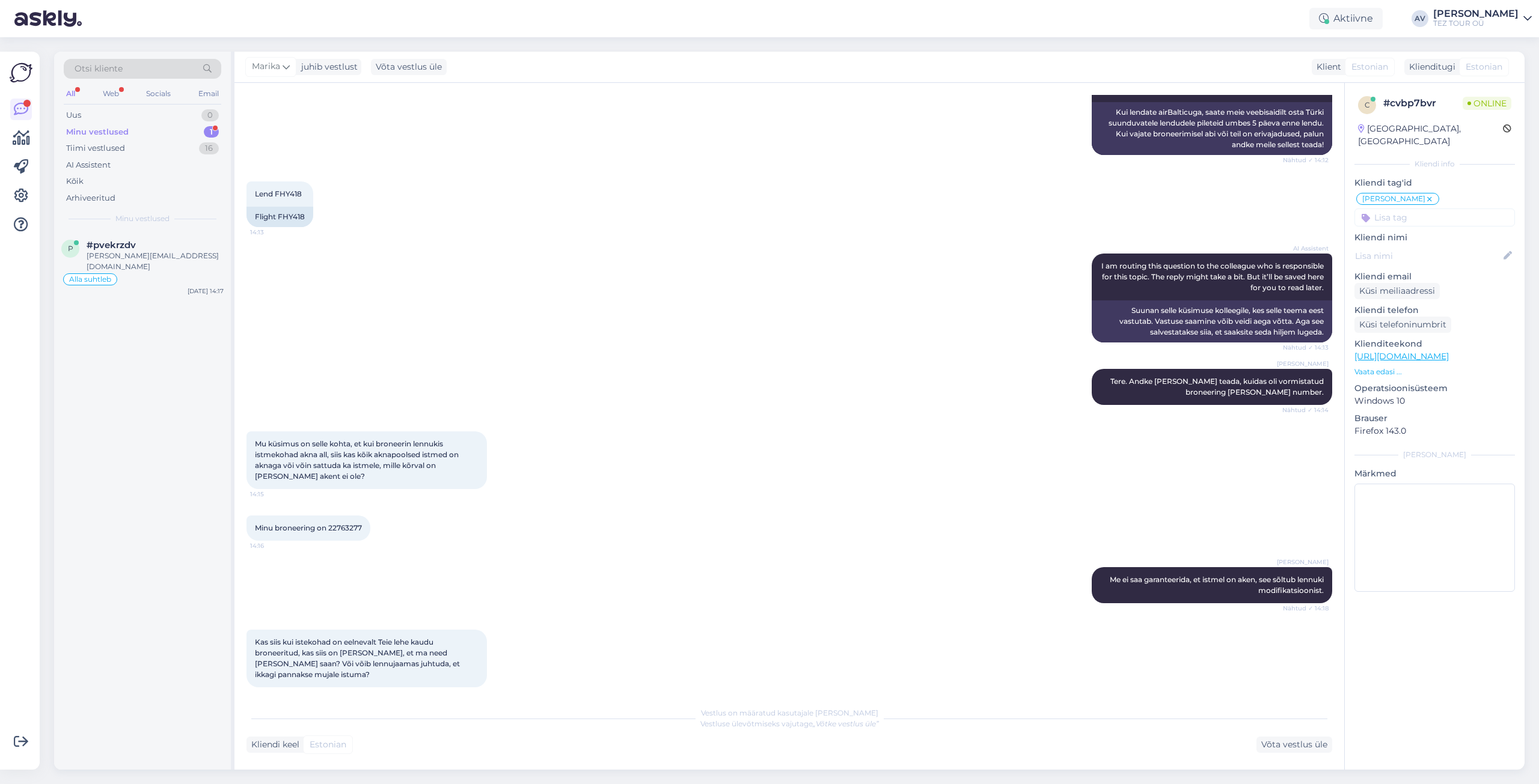
scroll to position [860, 0]
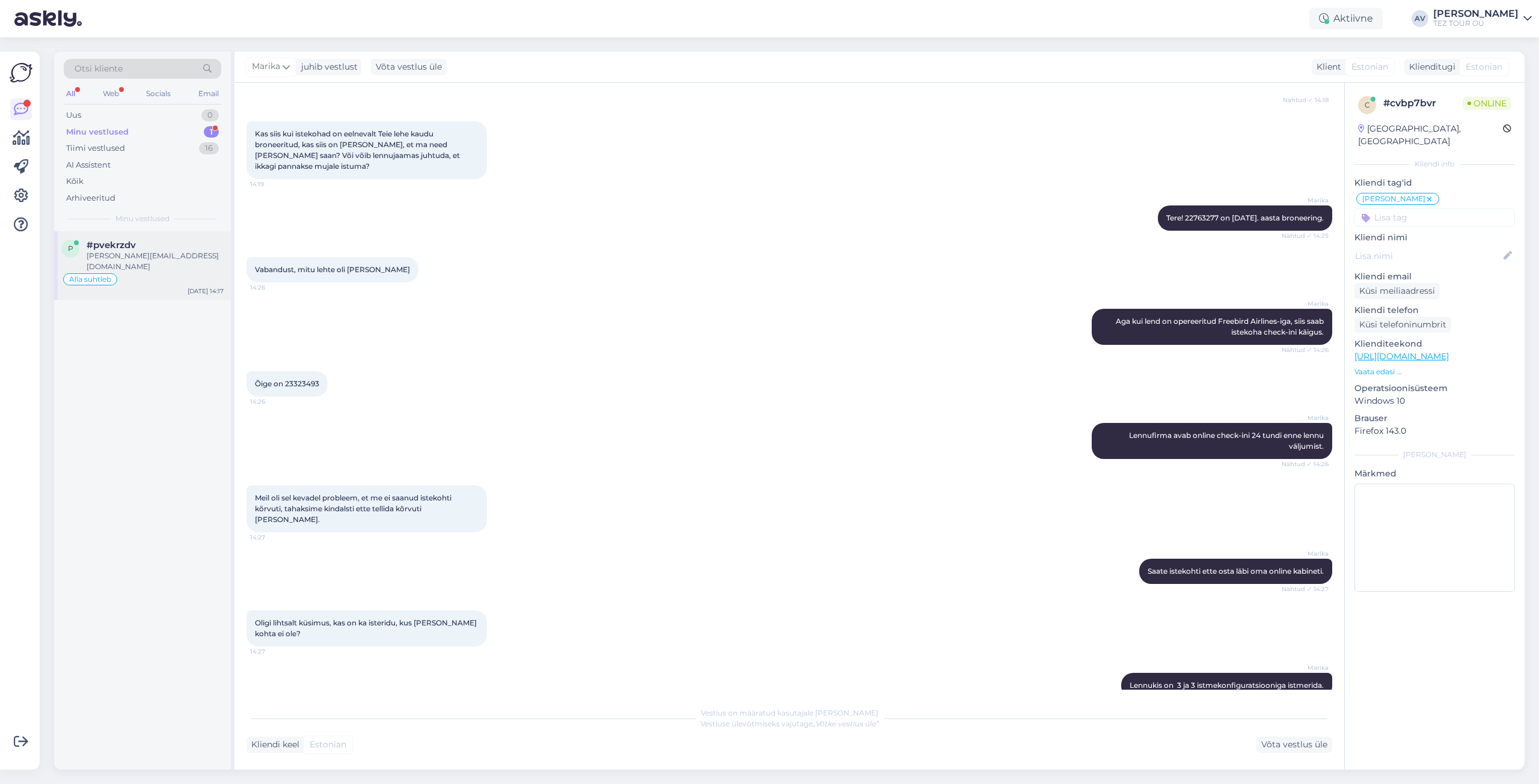
click at [160, 253] on div "[PERSON_NAME][EMAIL_ADDRESS][DOMAIN_NAME]" at bounding box center [155, 262] width 137 height 22
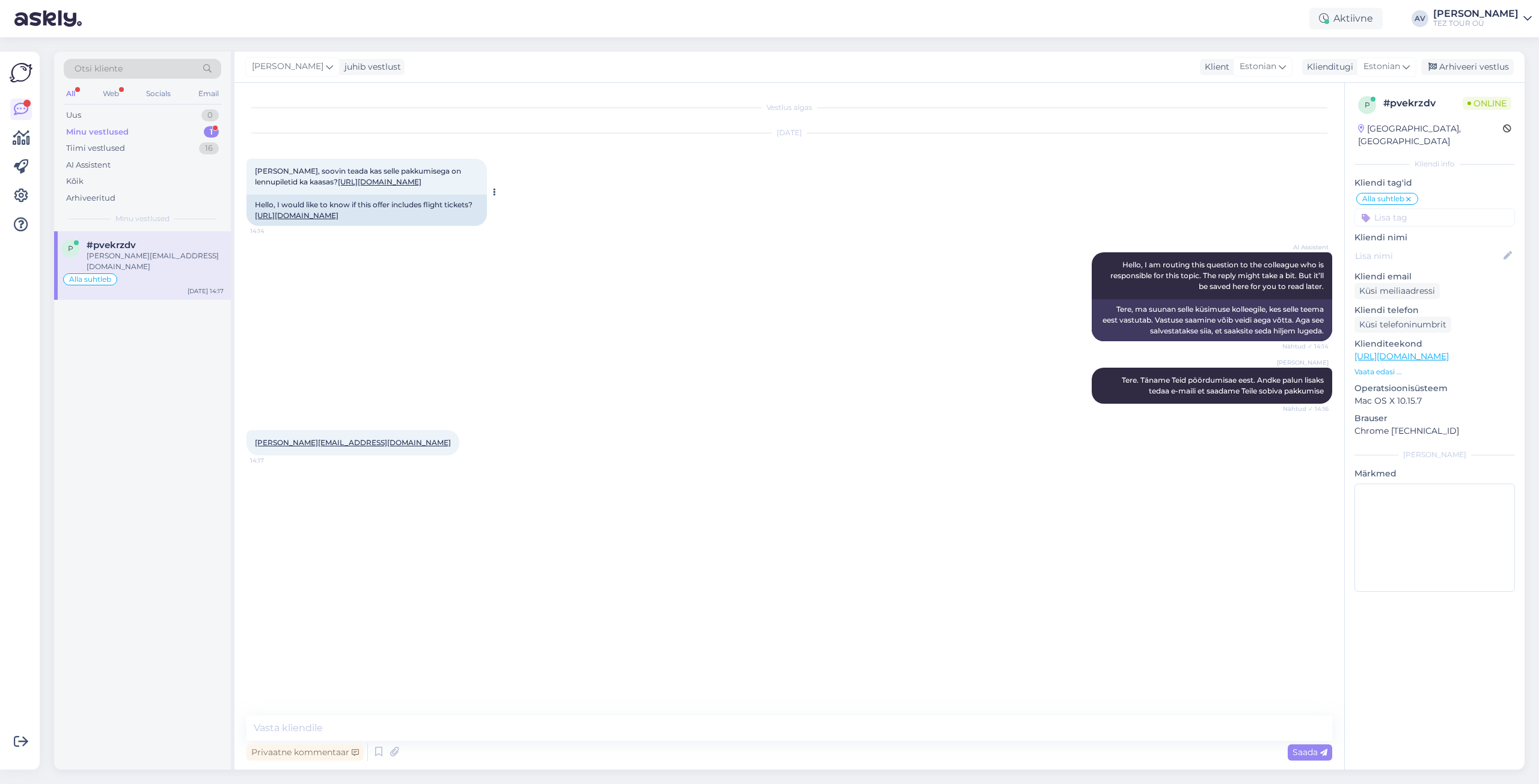
click at [366, 186] on link "[URL][DOMAIN_NAME]" at bounding box center [379, 182] width 83 height 9
click at [370, 195] on div "[PERSON_NAME], soovin teada kas selle pakkumisega on lennupiletid ka kaasas? [U…" at bounding box center [367, 176] width 241 height 36
click at [360, 195] on div "[PERSON_NAME], soovin teada kas selle pakkumisega on lennupiletid ka kaasas? [U…" at bounding box center [367, 176] width 241 height 36
drag, startPoint x: 267, startPoint y: 166, endPoint x: 453, endPoint y: 275, distance: 215.6
click at [453, 195] on div "[PERSON_NAME], soovin teada kas selle pakkumisega on lennupiletid ka kaasas? [U…" at bounding box center [367, 176] width 241 height 36
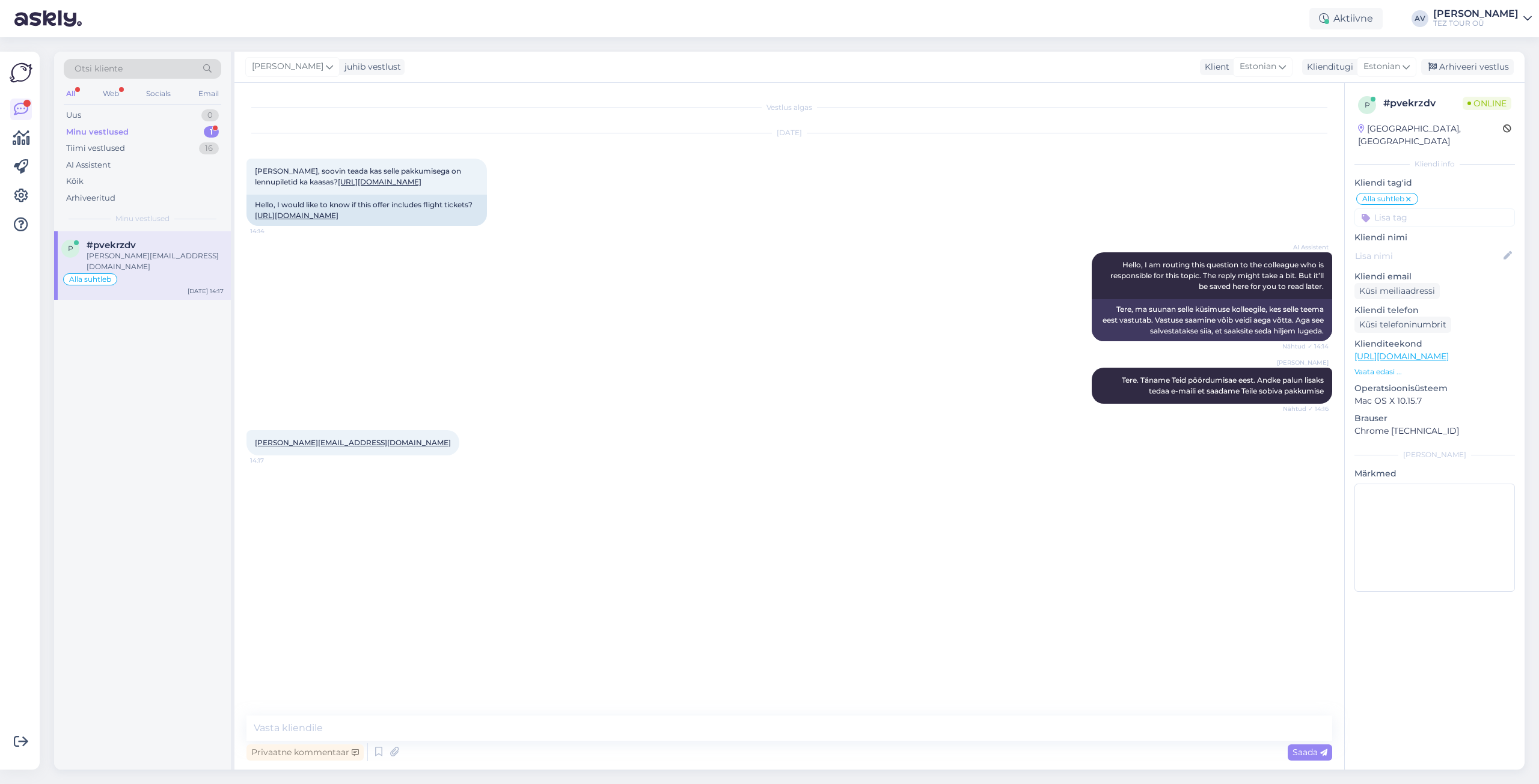
click at [553, 239] on div "[DATE] [PERSON_NAME], soovin teada kas selle pakkumisega on lennupiletid ka kaa…" at bounding box center [789, 179] width 1086 height 119
drag, startPoint x: 306, startPoint y: 602, endPoint x: 92, endPoint y: 112, distance: 534.7
click at [92, 112] on div "Uus 1" at bounding box center [142, 115] width 157 height 17
click at [89, 133] on div "Minu vestlused" at bounding box center [96, 132] width 59 height 12
click at [338, 186] on link "[URL][DOMAIN_NAME]" at bounding box center [379, 182] width 83 height 9
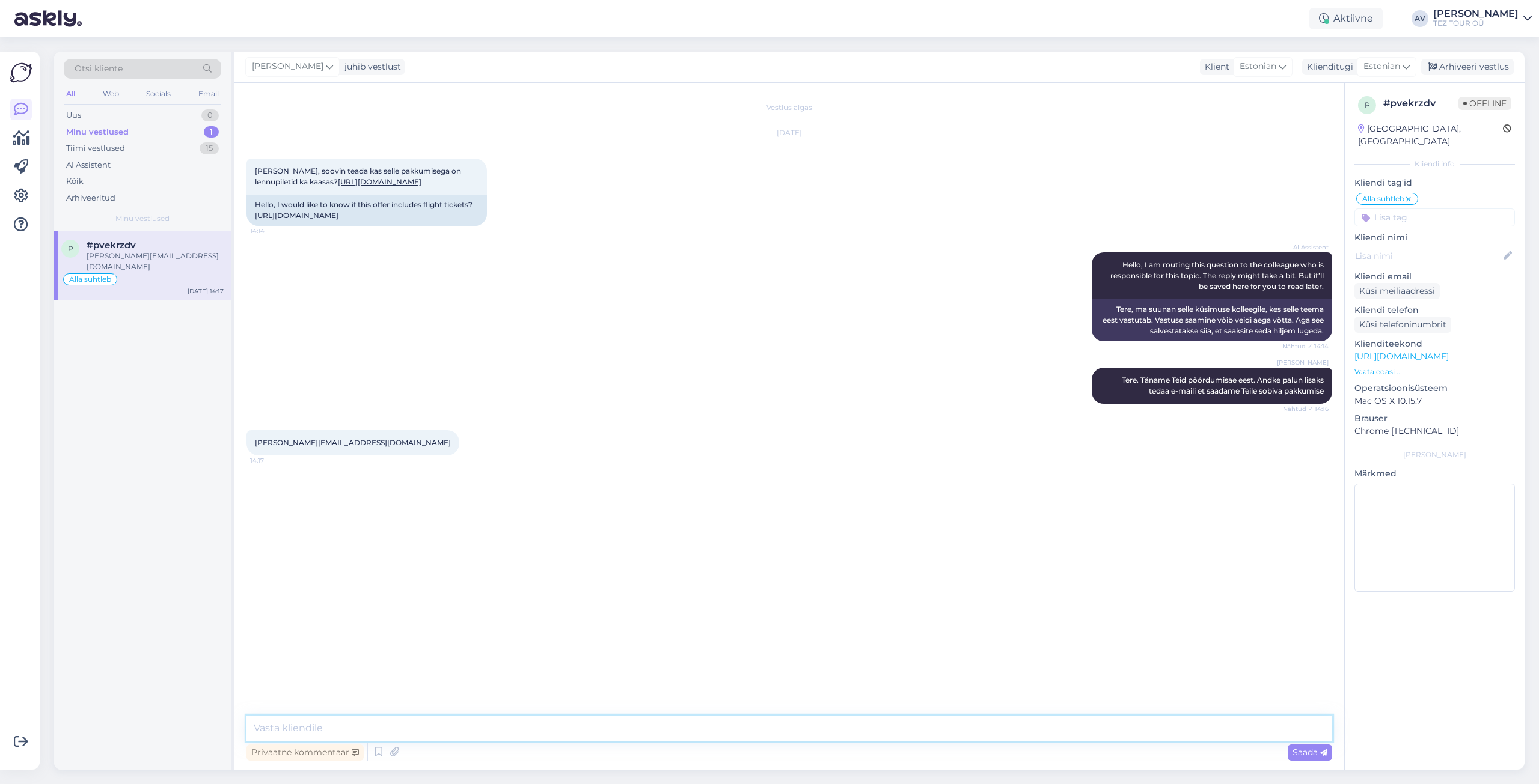
click at [602, 725] on textarea at bounding box center [789, 728] width 1086 height 25
type textarea "Vastus edastatud."
click at [1323, 756] on icon at bounding box center [1323, 752] width 7 height 7
click at [1466, 70] on div "Arhiveeri vestlus" at bounding box center [1467, 67] width 92 height 16
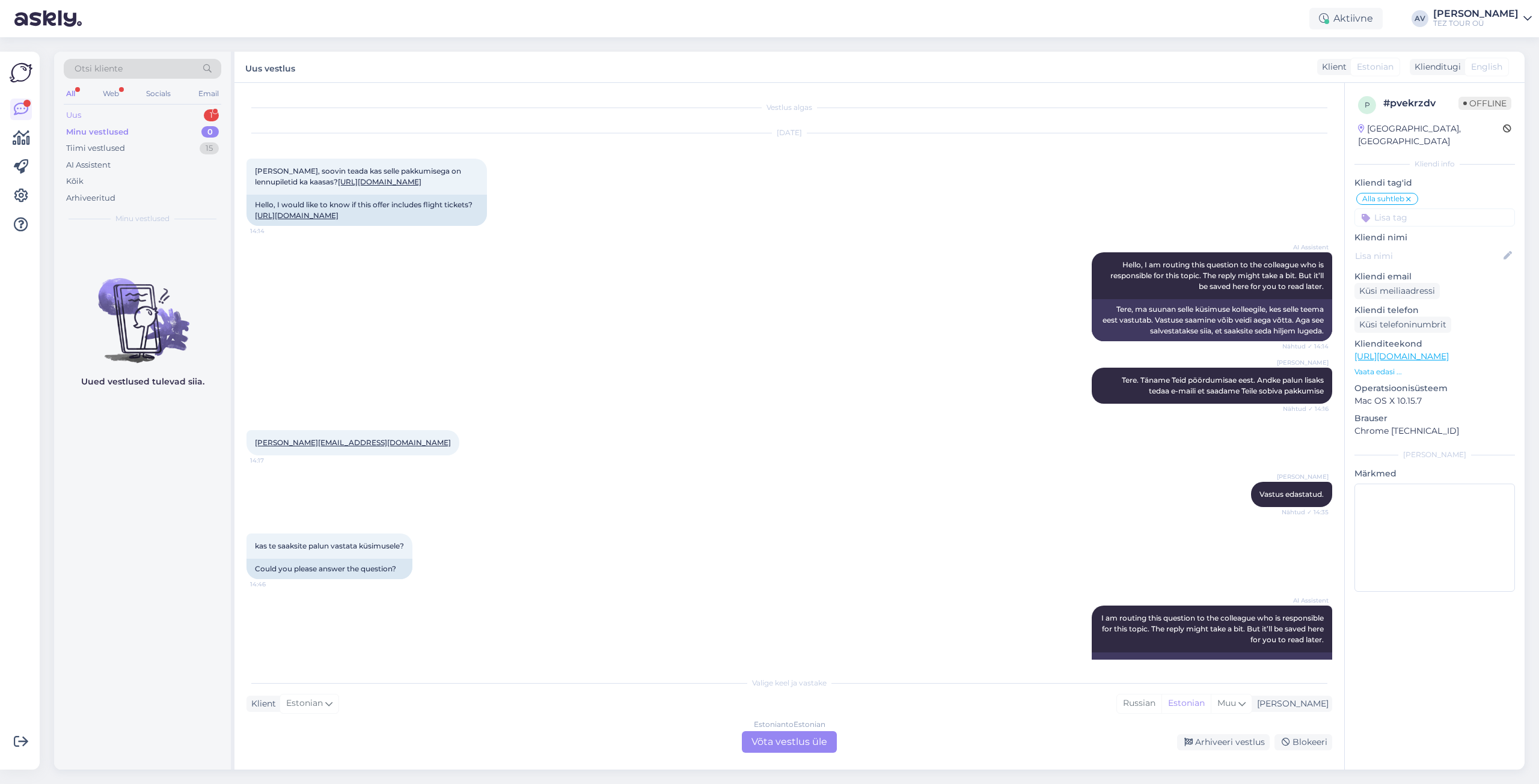
click at [81, 113] on div "Uus" at bounding box center [74, 115] width 15 height 12
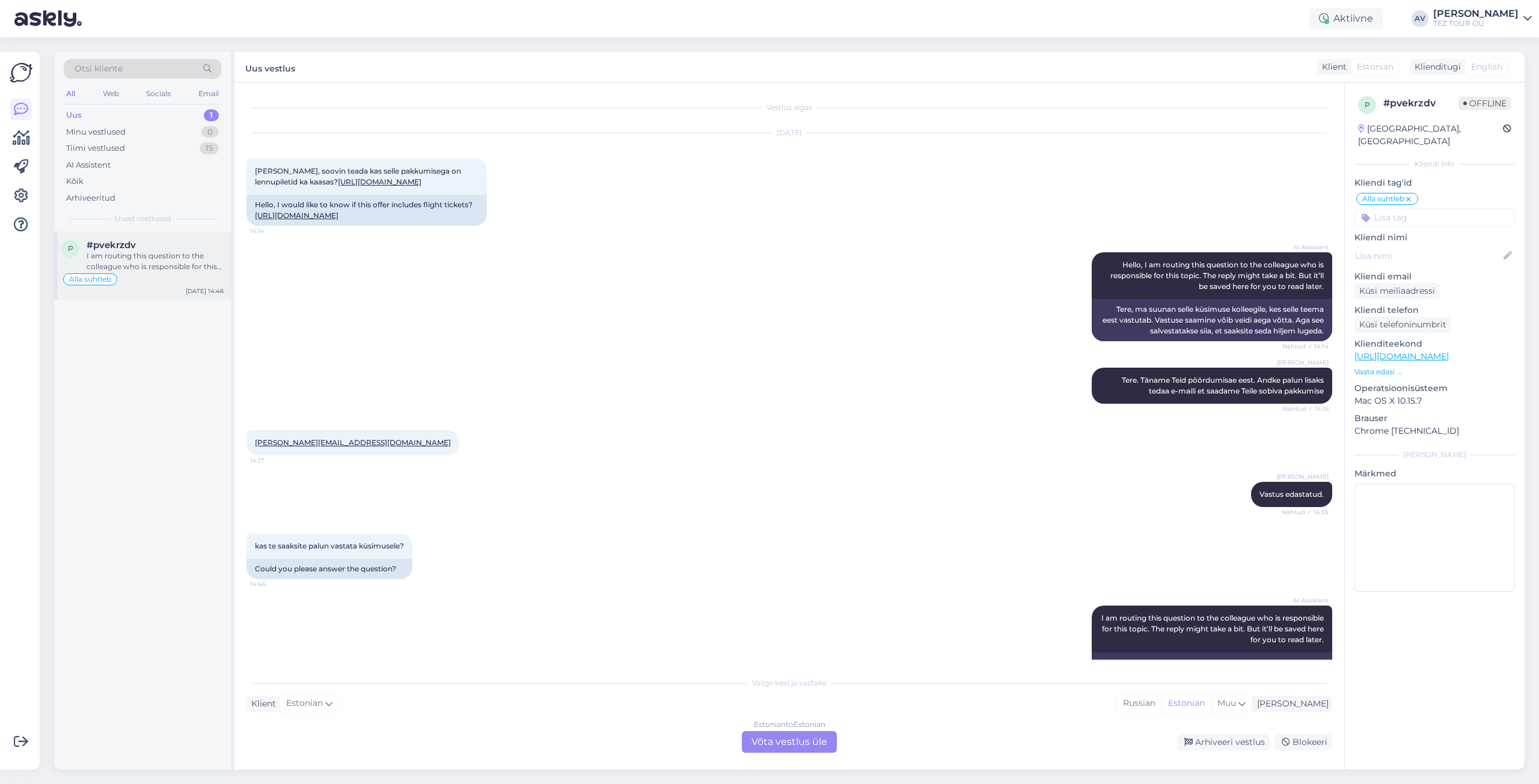
click at [138, 251] on div "I am routing this question to the colleague who is responsible for this topic. …" at bounding box center [155, 262] width 137 height 22
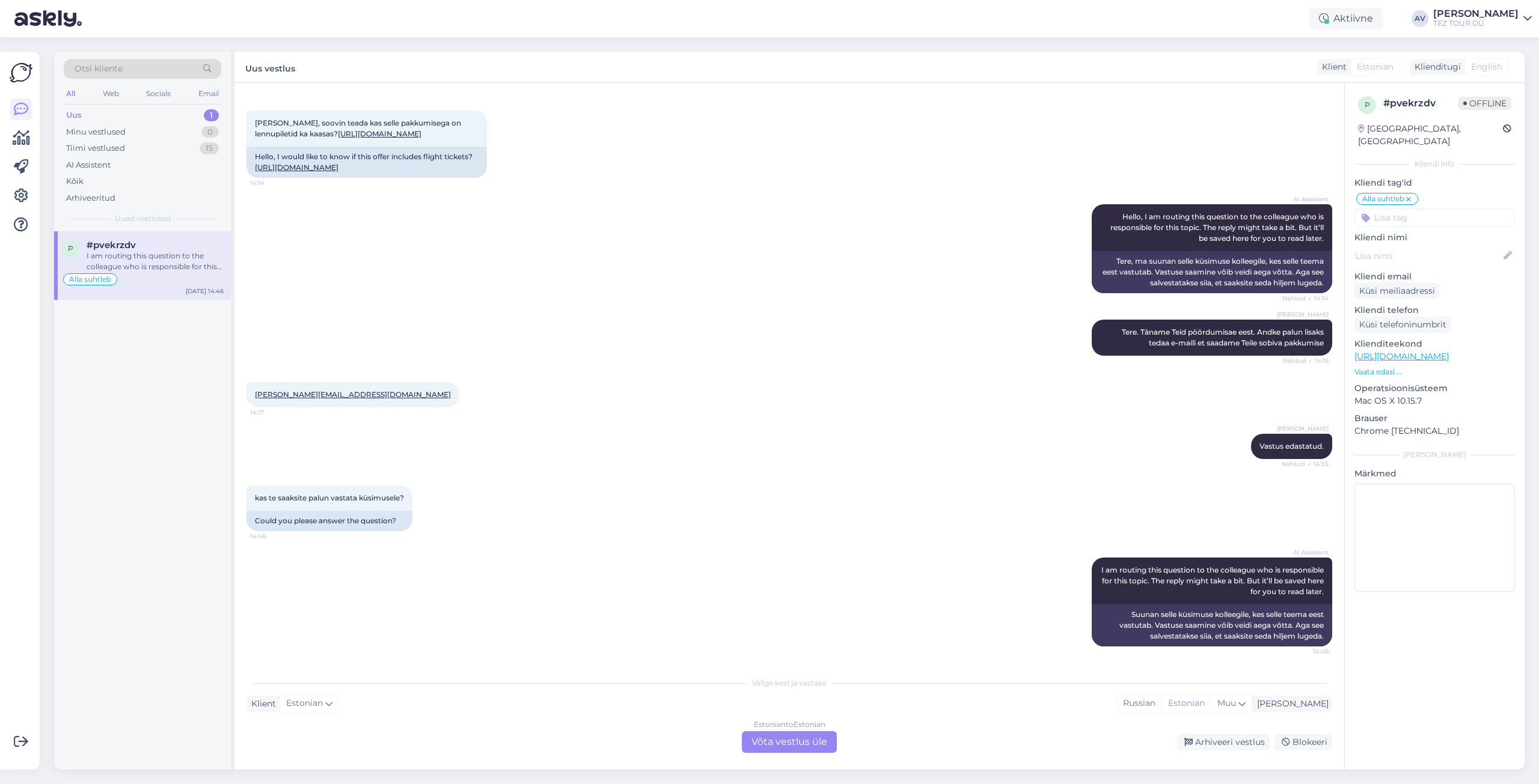
click at [786, 739] on div "Estonian to Estonian Võta vestlus üle" at bounding box center [789, 742] width 95 height 22
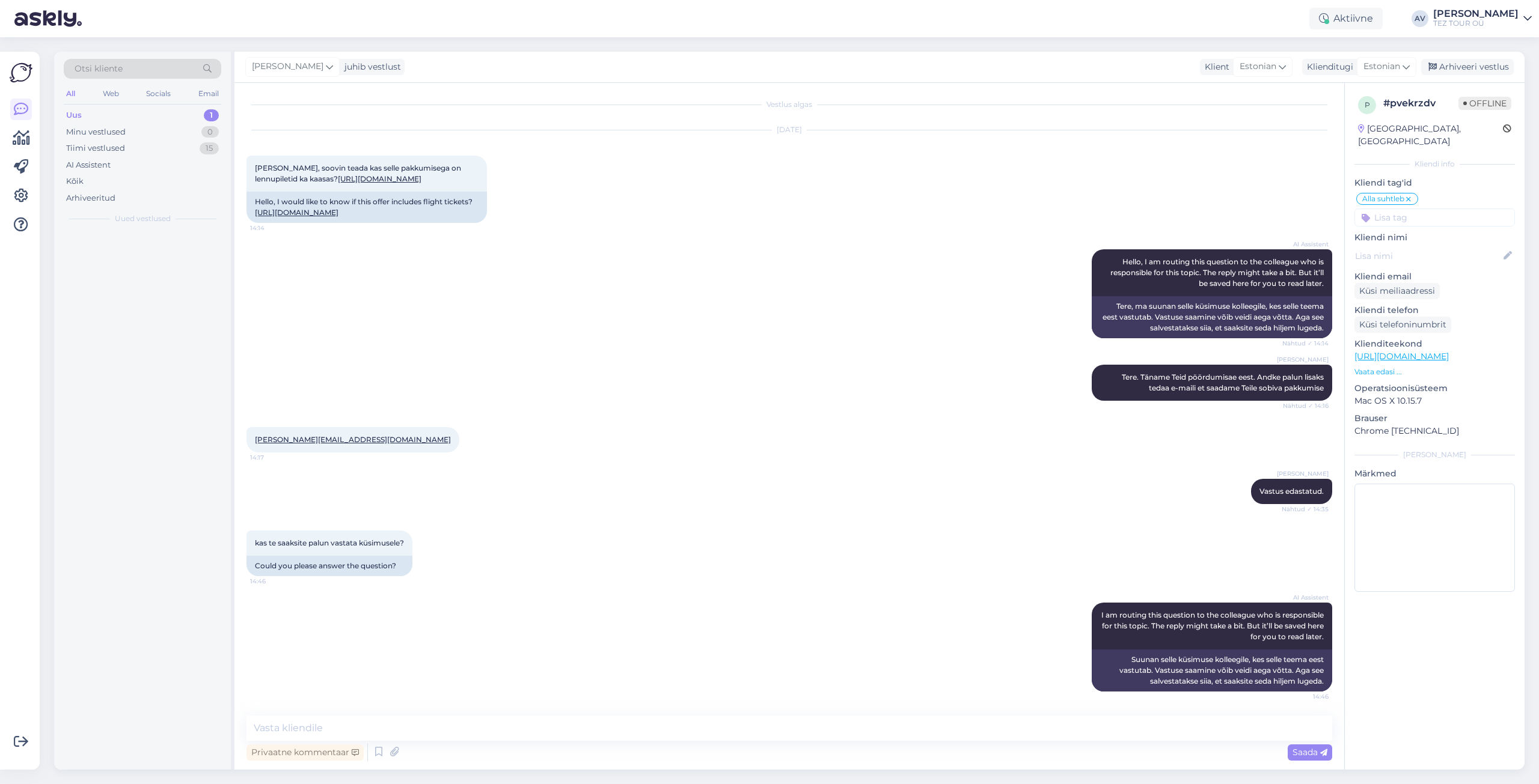
scroll to position [165, 0]
click at [681, 726] on textarea at bounding box center [789, 728] width 1086 height 25
type textarea "Vastus edastaud"
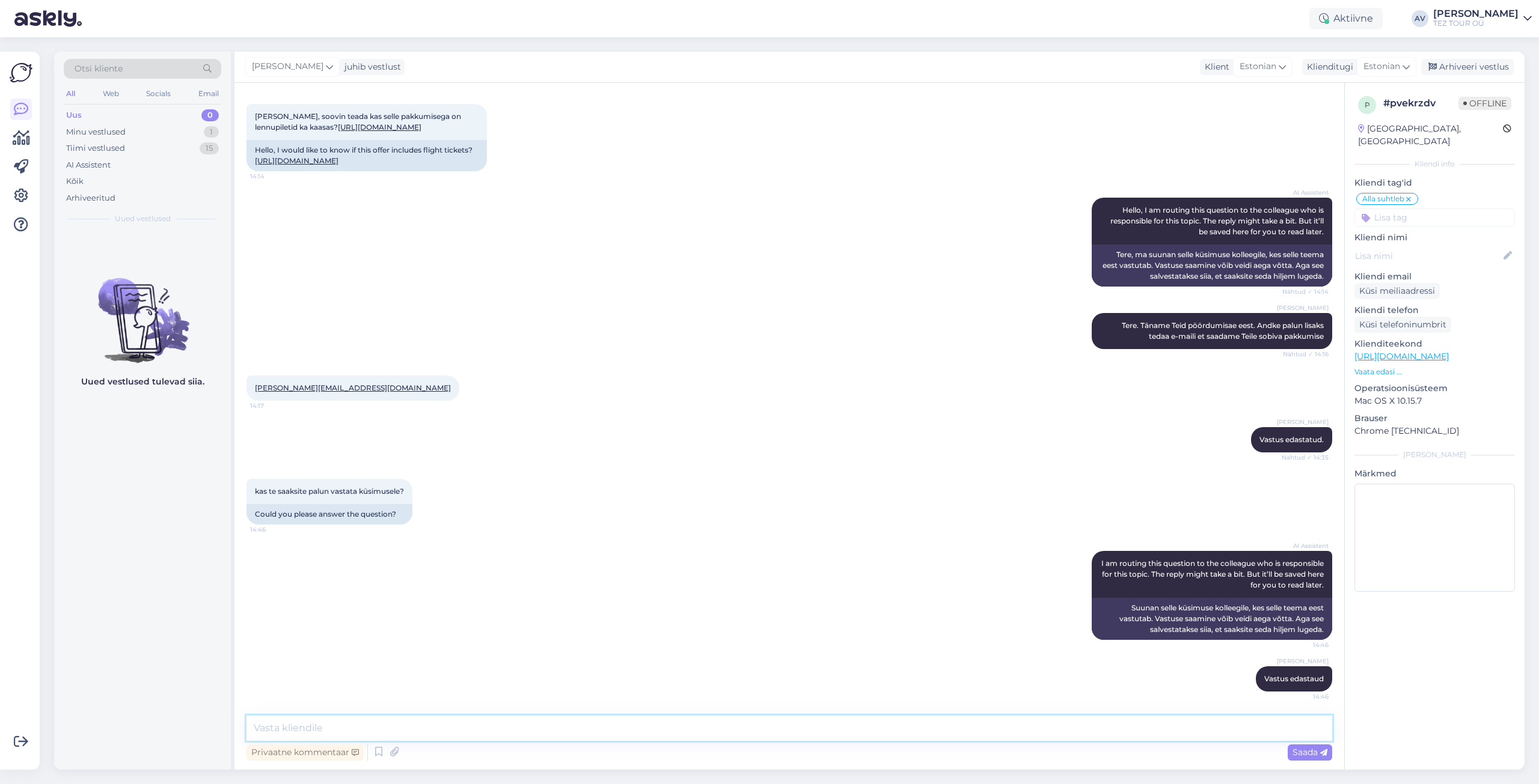
scroll to position [217, 0]
click at [677, 732] on textarea at bounding box center [789, 728] width 1086 height 25
paste textarea "Valitud variandis ei sisaldu lend ega transport, [PERSON_NAME] ainult majutus. …"
type textarea "Valitud variandis ei sisaldu lend ega transport, [PERSON_NAME] ainult majutus. …"
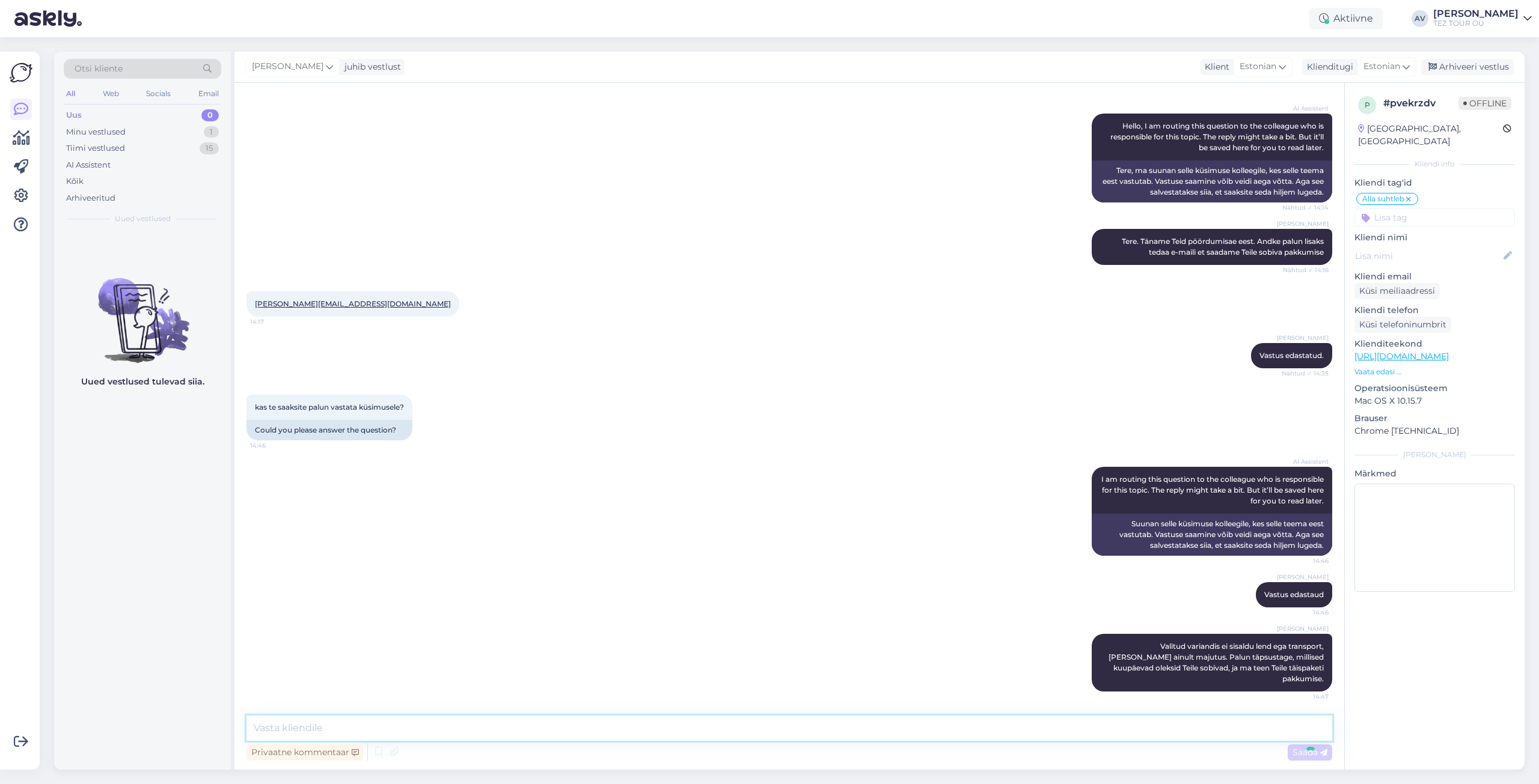
scroll to position [290, 0]
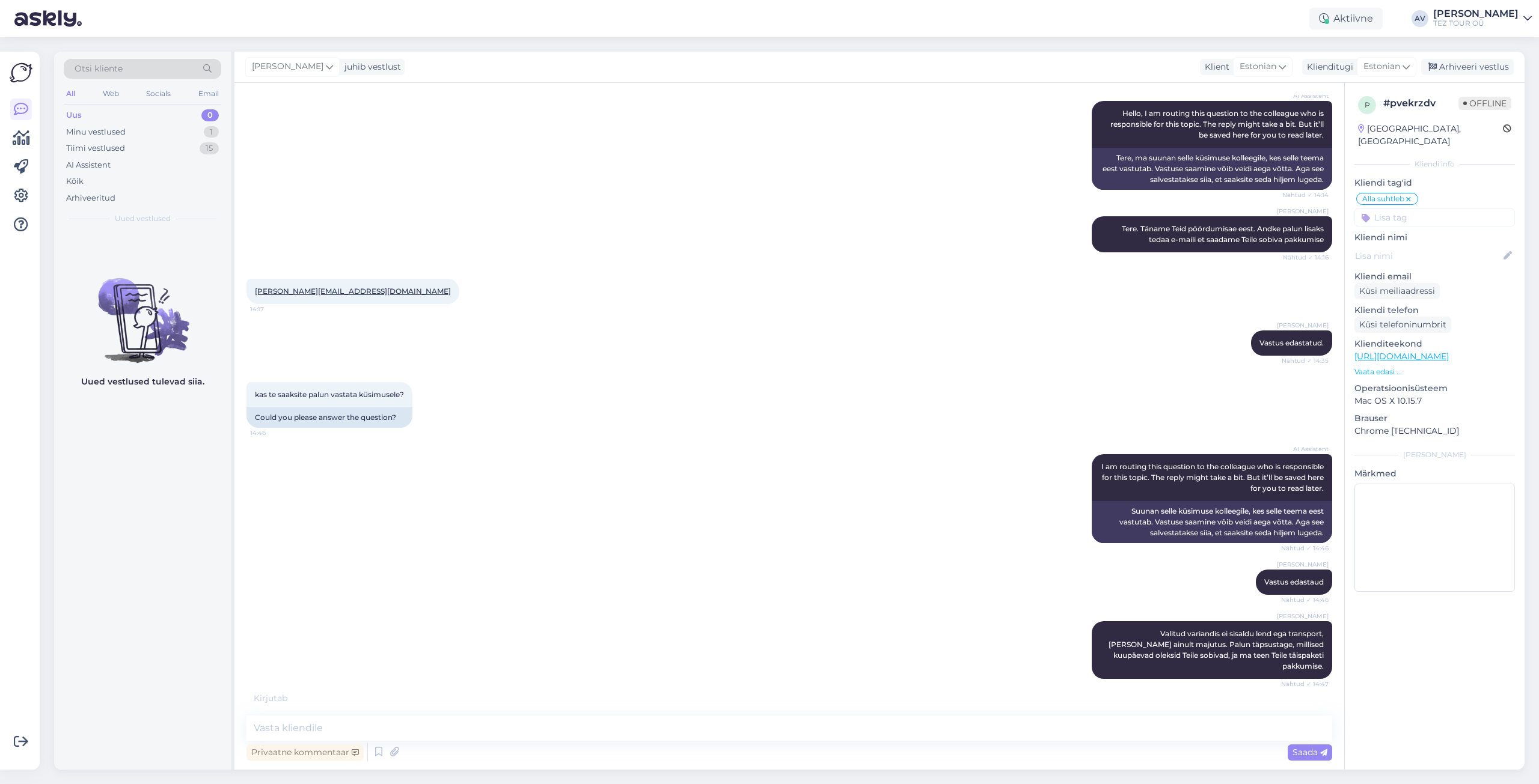
click at [1408, 209] on input at bounding box center [1435, 218] width 160 height 18
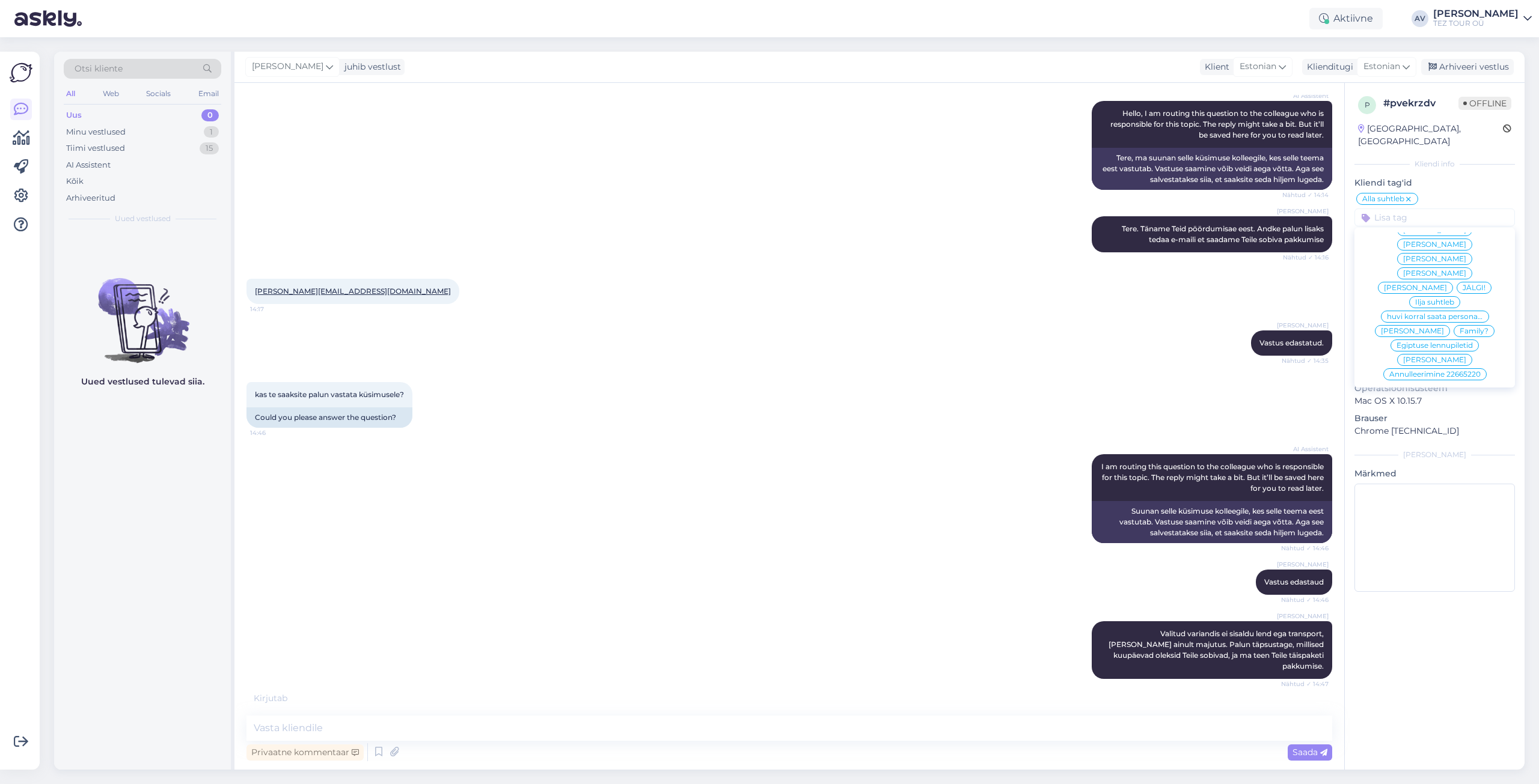
scroll to position [85, 0]
click at [1436, 377] on span "Alla suhtleb" at bounding box center [1435, 380] width 42 height 7
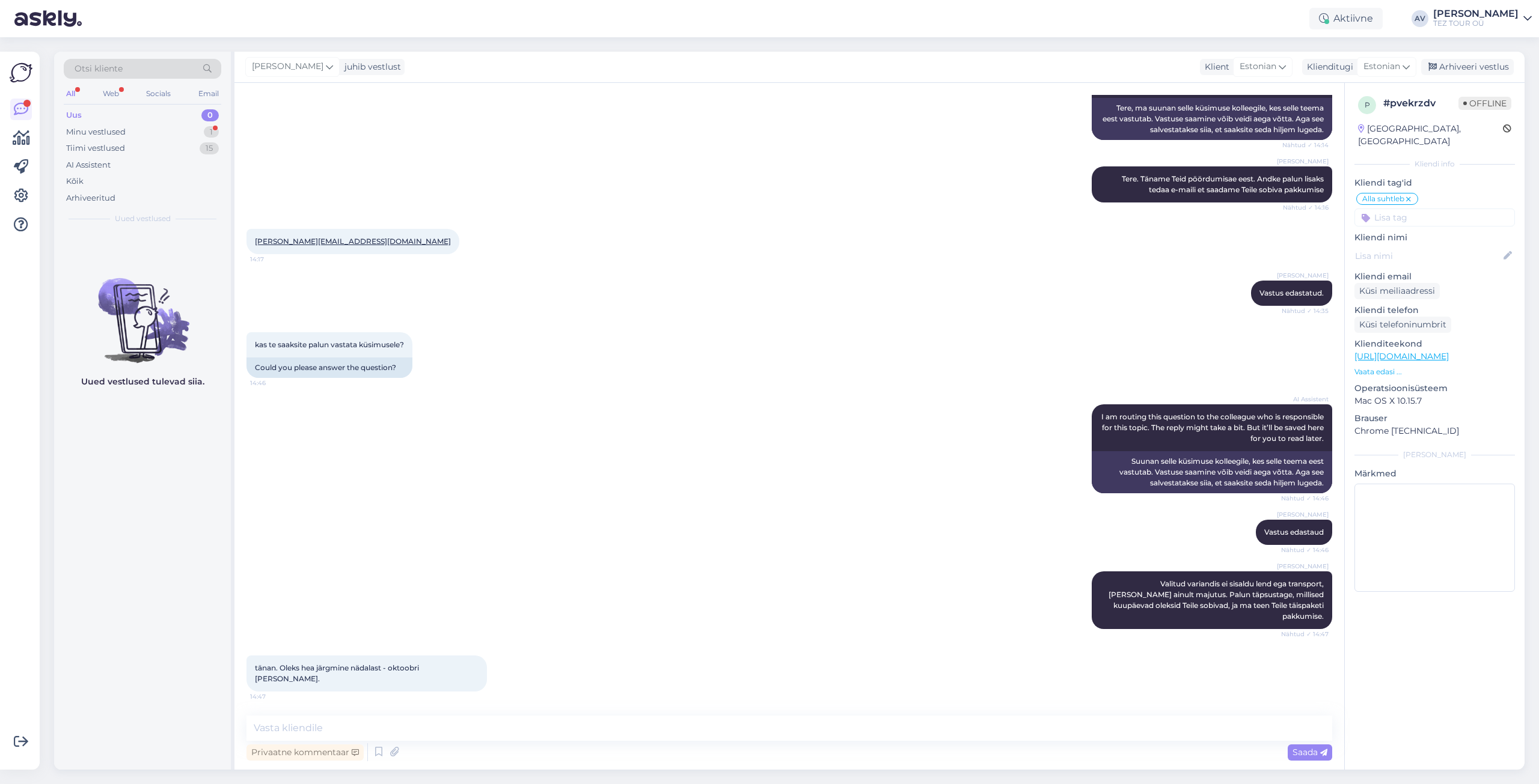
scroll to position [342, 0]
click at [504, 720] on textarea at bounding box center [789, 728] width 1086 height 25
paste textarea "[PERSON_NAME] lennud on välja müüdud kuni [DATE] [PERSON_NAME] Bodrumi lennud o…"
type textarea "[PERSON_NAME] lennud on välja müüdud kuni [DATE] [PERSON_NAME] Bodrumi lennud o…"
click at [1303, 757] on span "Saada" at bounding box center [1310, 752] width 35 height 11
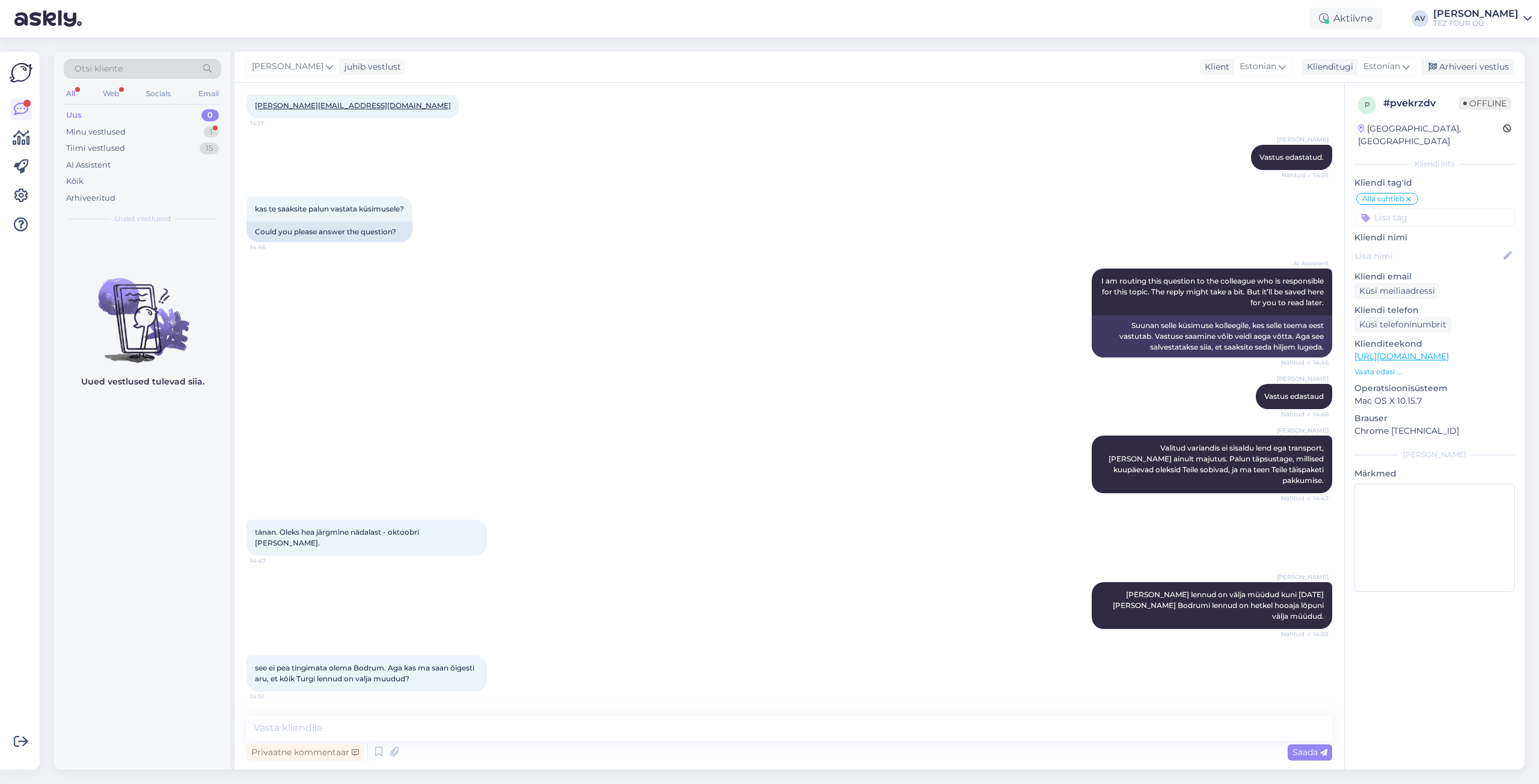
scroll to position [478, 0]
click at [117, 131] on div "Minu vestlused" at bounding box center [96, 132] width 59 height 12
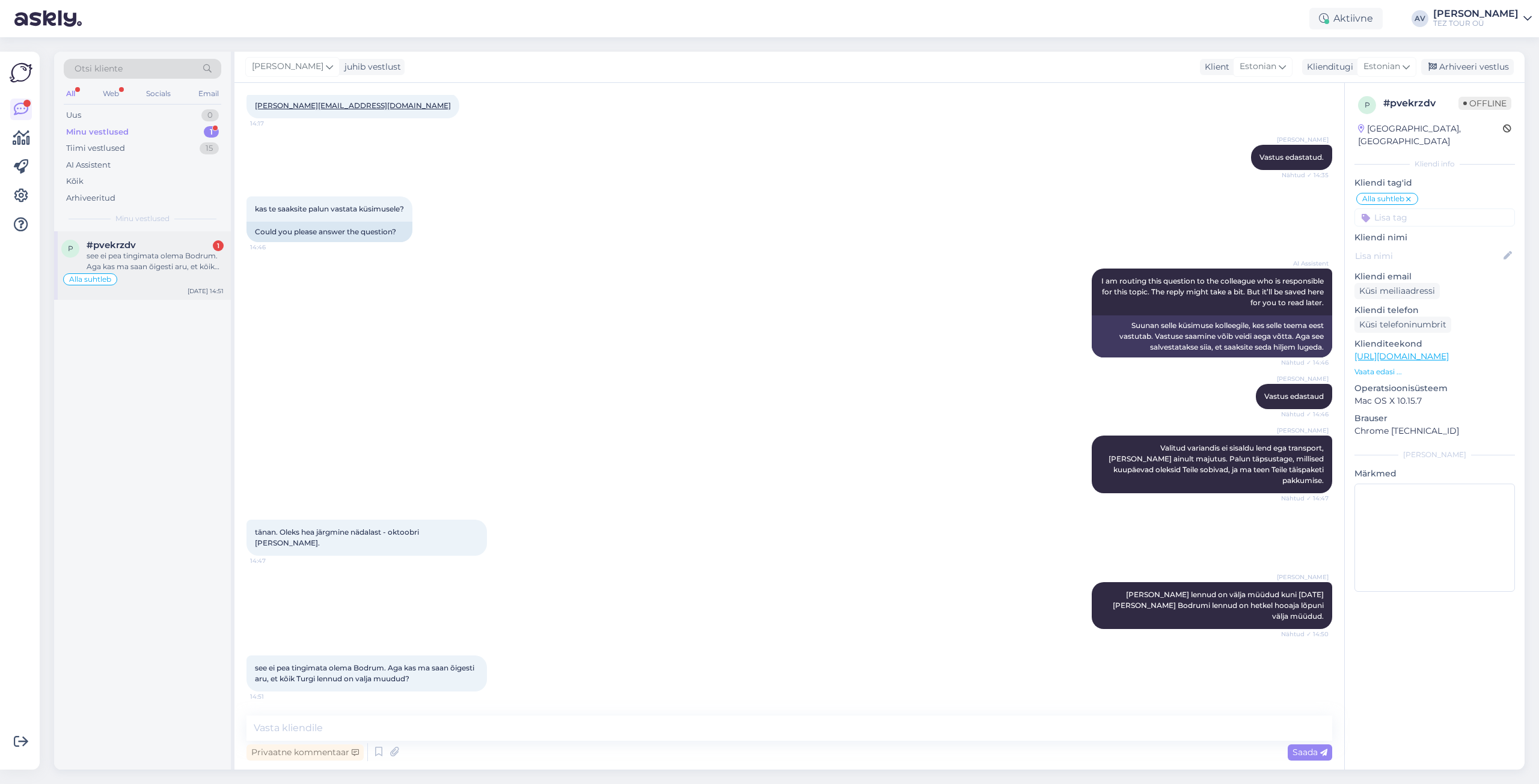
click at [171, 251] on div "see ei pea tingimata olema Bodrum. Aga kas ma saan õigesti aru, et kōik Turgi l…" at bounding box center [155, 262] width 137 height 22
click at [582, 724] on textarea at bounding box center [789, 728] width 1086 height 25
paste textarea "Meil on hea meel pakkuda lähimat võimalikku kuupäeva, mis on [DATE]."
type textarea "Meil on hea meel pakkuda lähimat võimalikku kuupäeva, mis on [DATE]."
click at [1314, 748] on span "Saada" at bounding box center [1310, 752] width 35 height 11
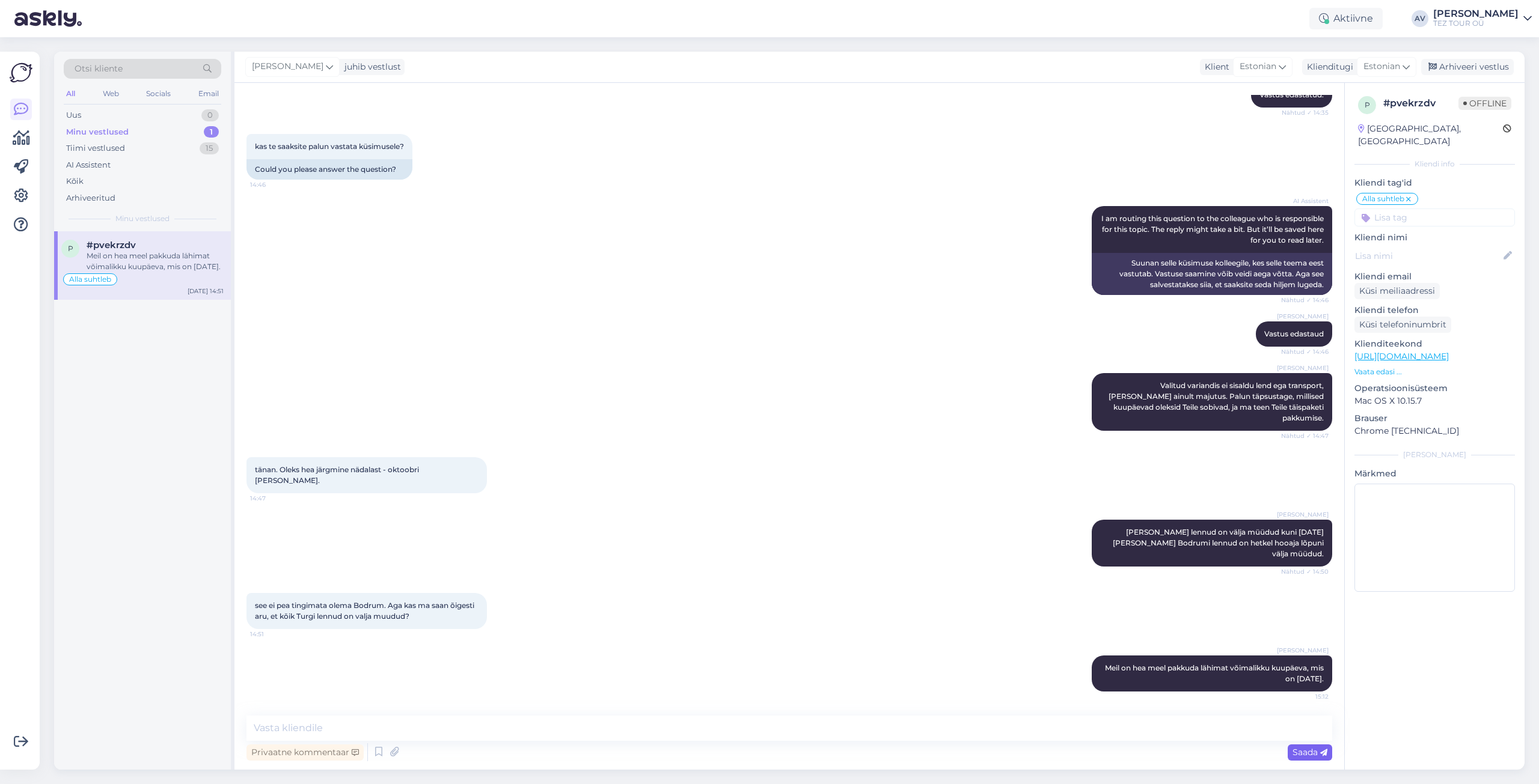
scroll to position [540, 0]
